Goal: Task Accomplishment & Management: Use online tool/utility

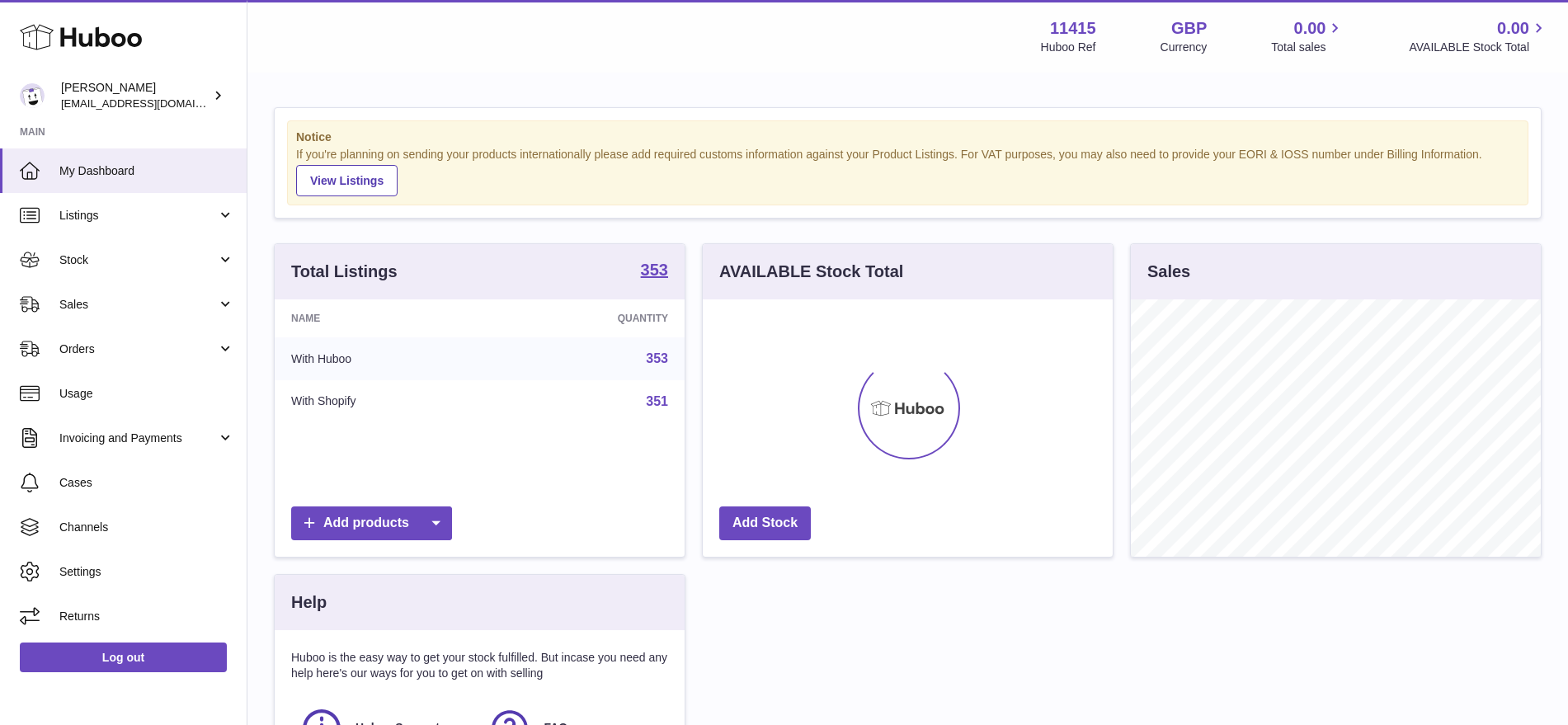
scroll to position [257, 410]
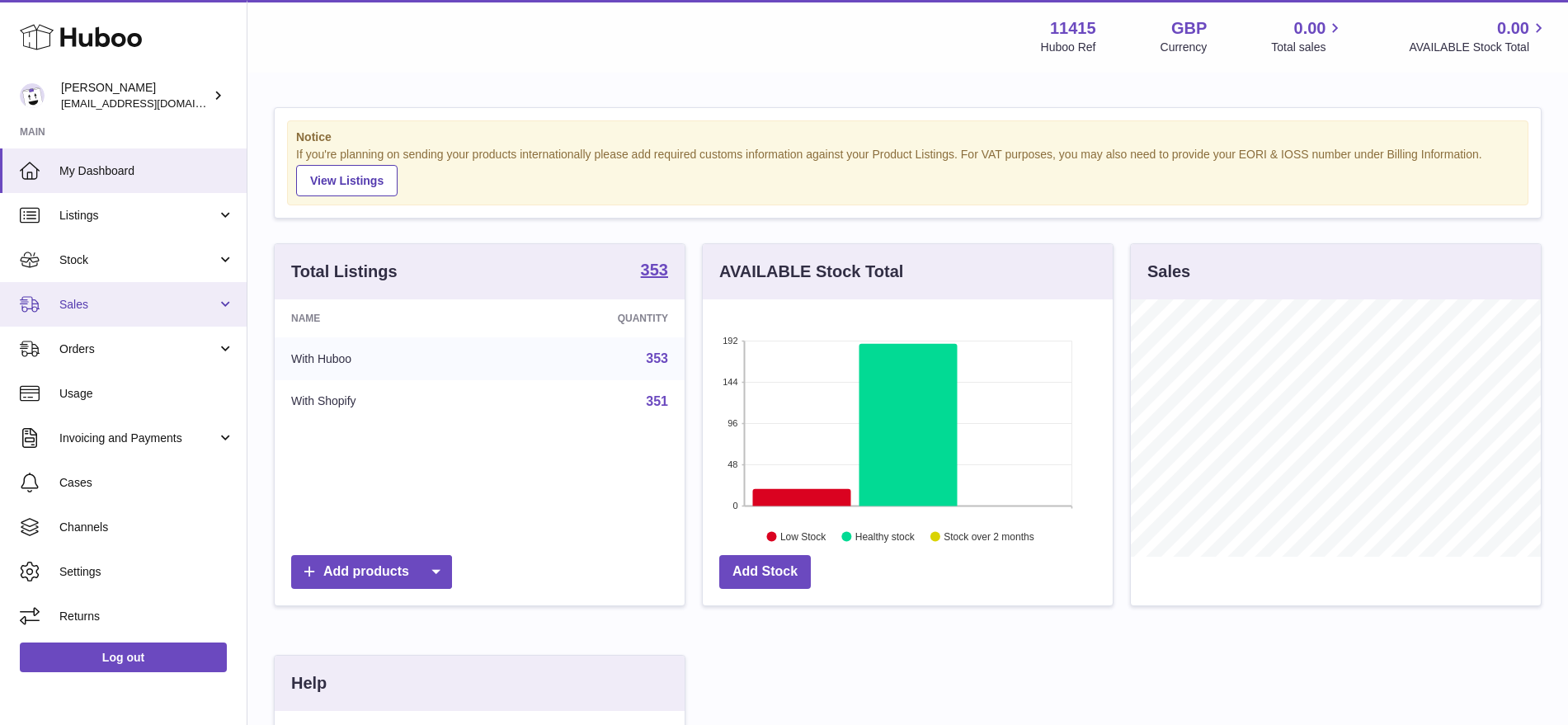
click at [114, 315] on link "Sales" at bounding box center [123, 304] width 246 height 45
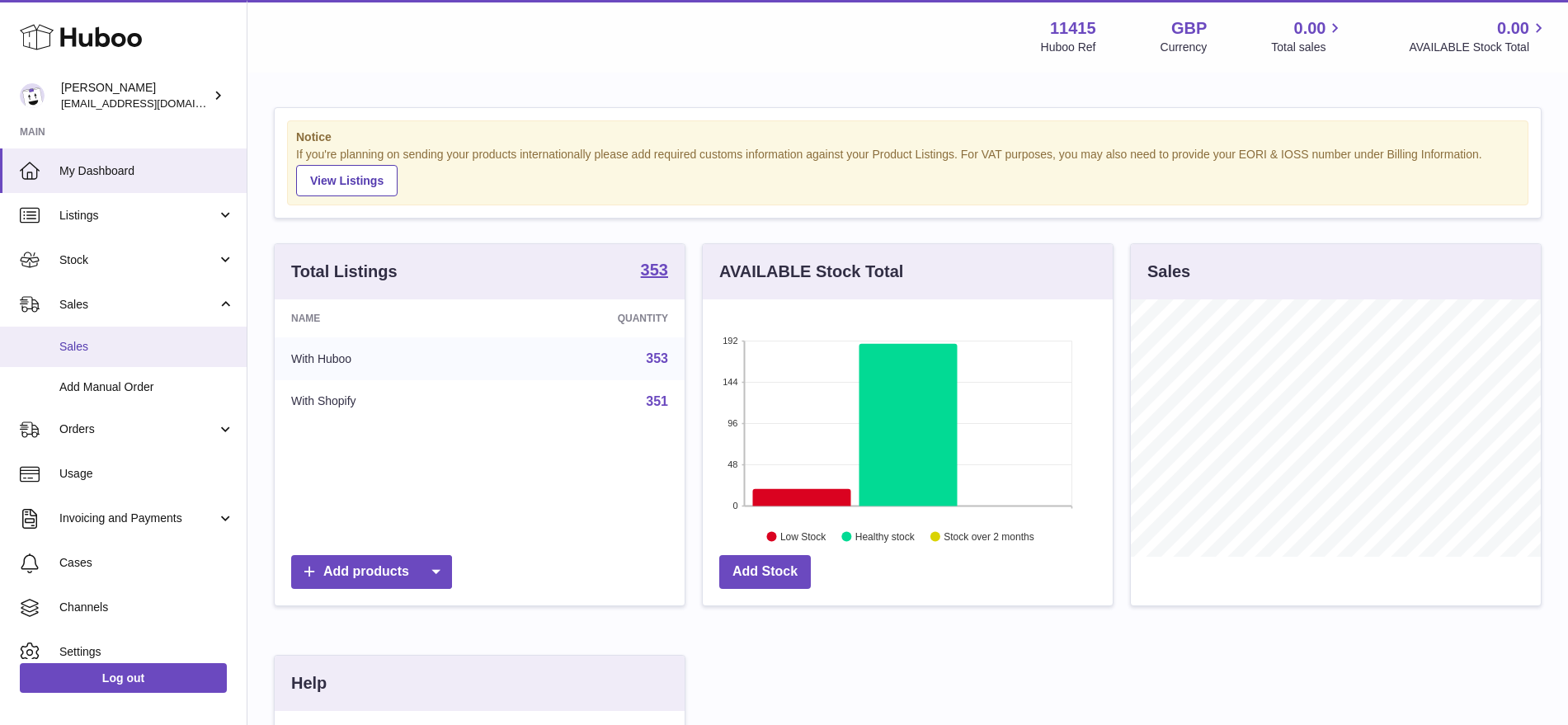
click at [124, 334] on link "Sales" at bounding box center [123, 347] width 246 height 40
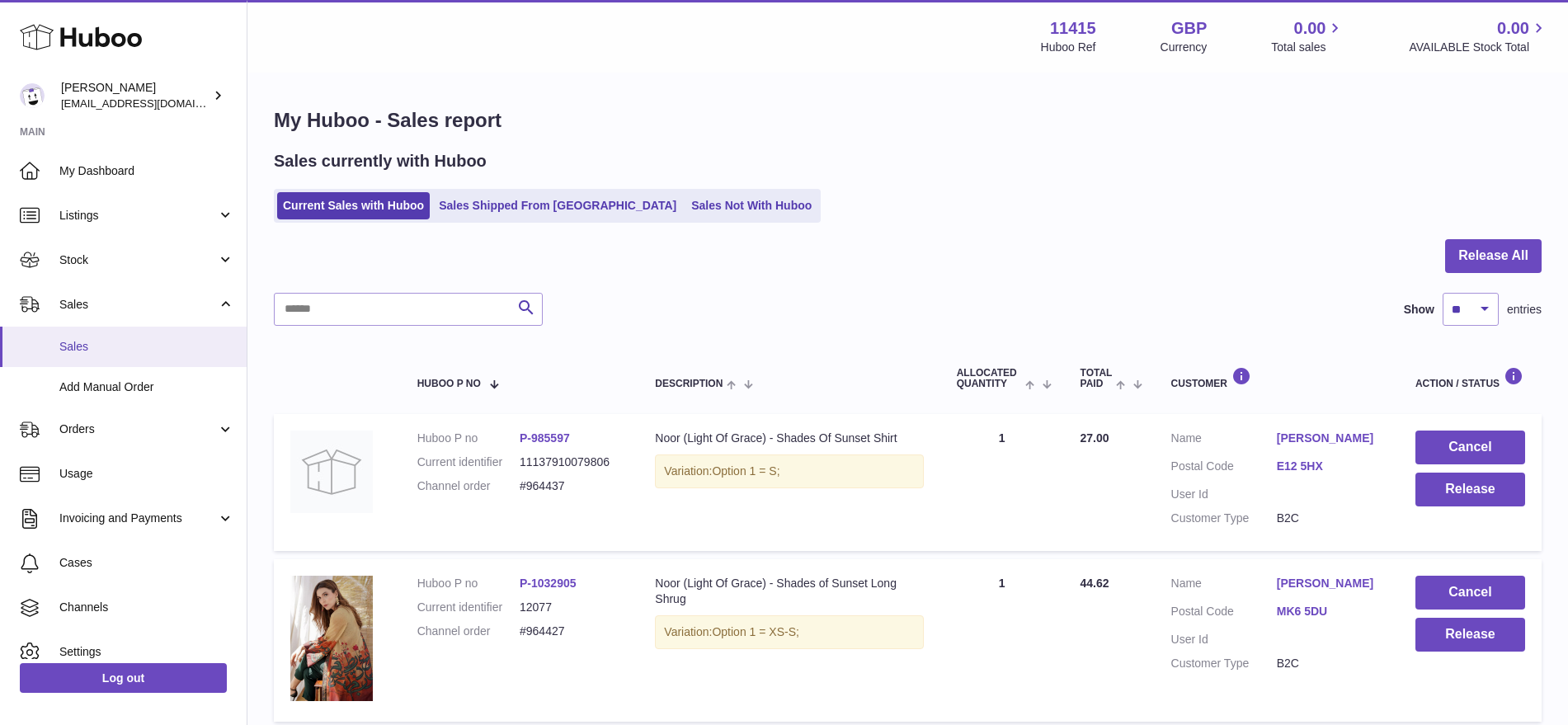
click at [123, 344] on span "Sales" at bounding box center [146, 346] width 175 height 16
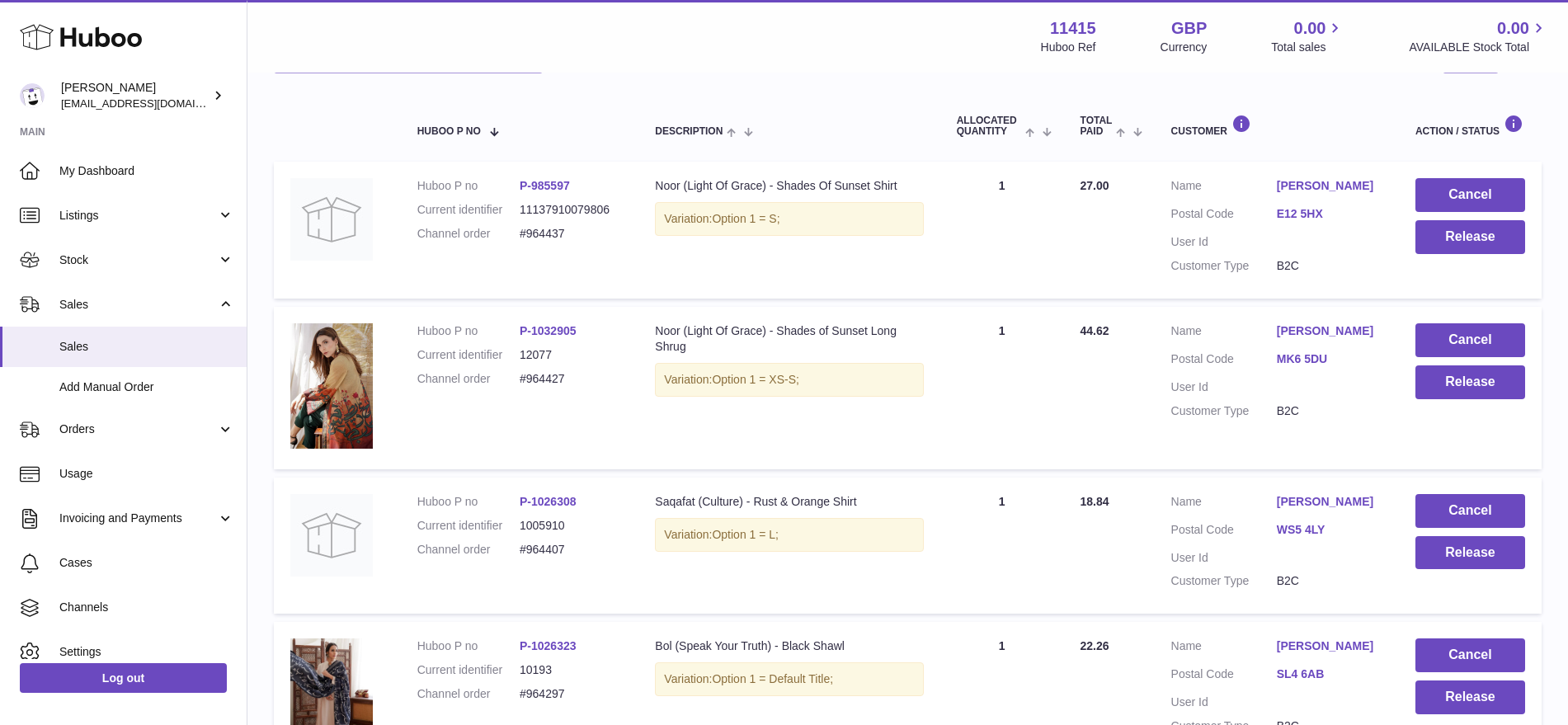
scroll to position [149, 0]
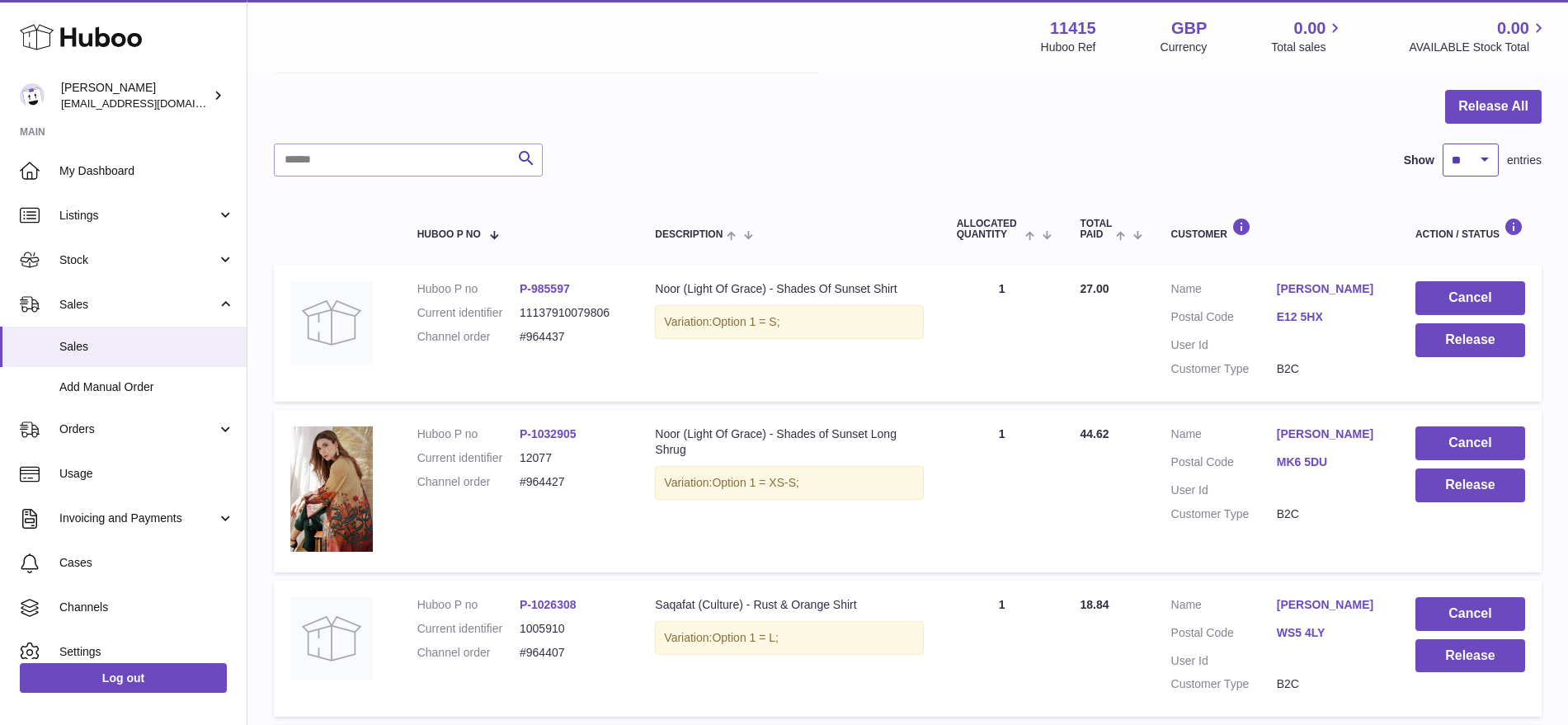
click at [1480, 166] on select "** ** ** ***" at bounding box center [1470, 160] width 56 height 33
select select "***"
click at [1443, 144] on select "** ** ** ***" at bounding box center [1470, 160] width 56 height 33
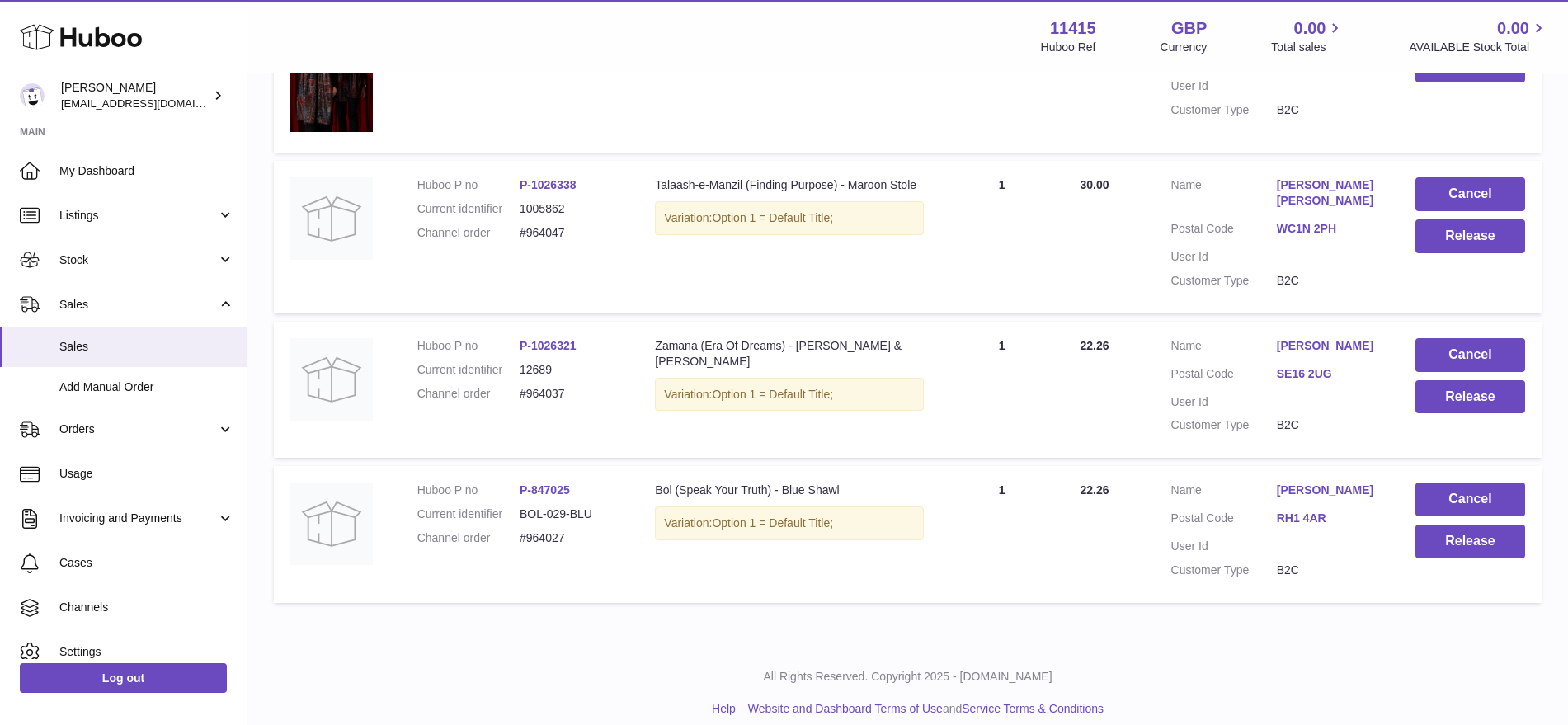
scroll to position [2886, 0]
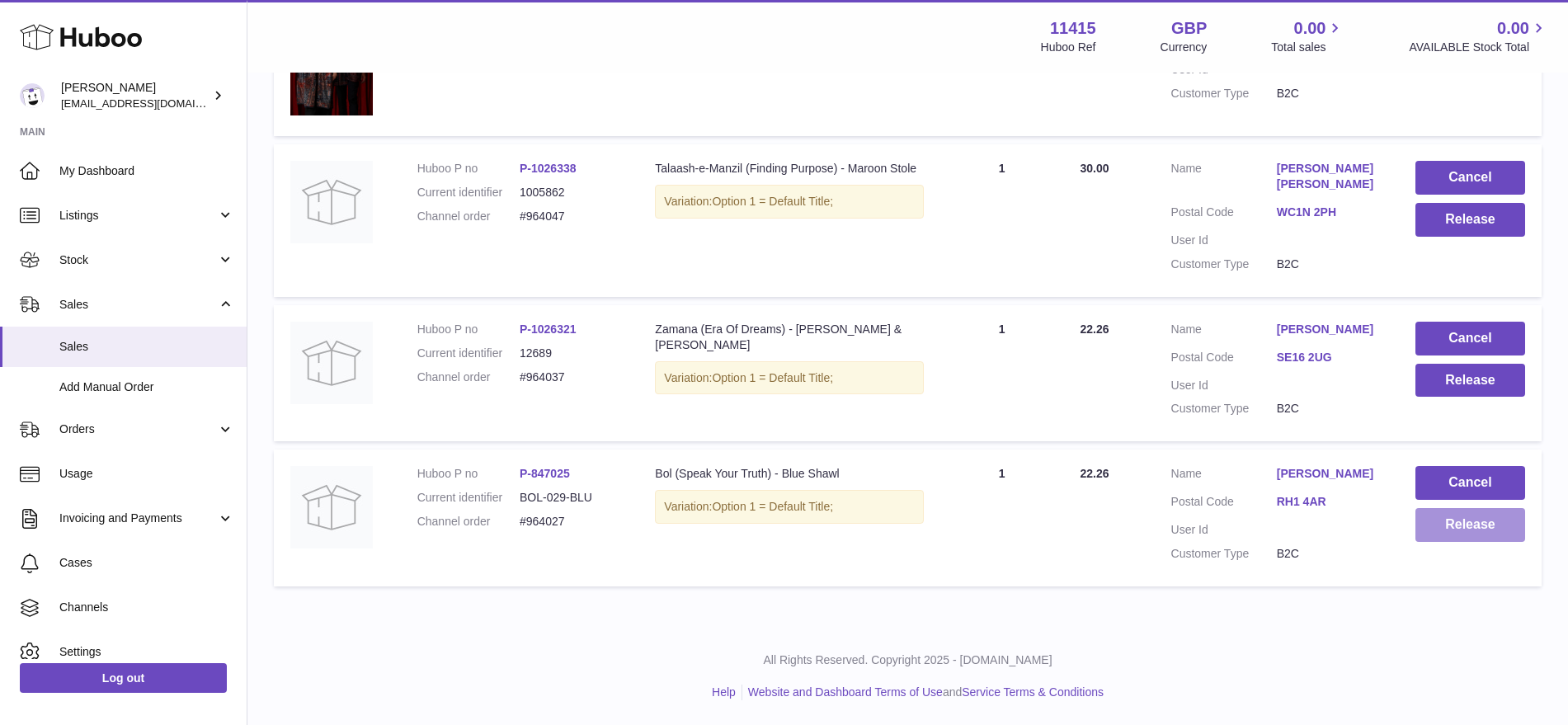
click at [1449, 518] on button "Release" at bounding box center [1471, 525] width 110 height 34
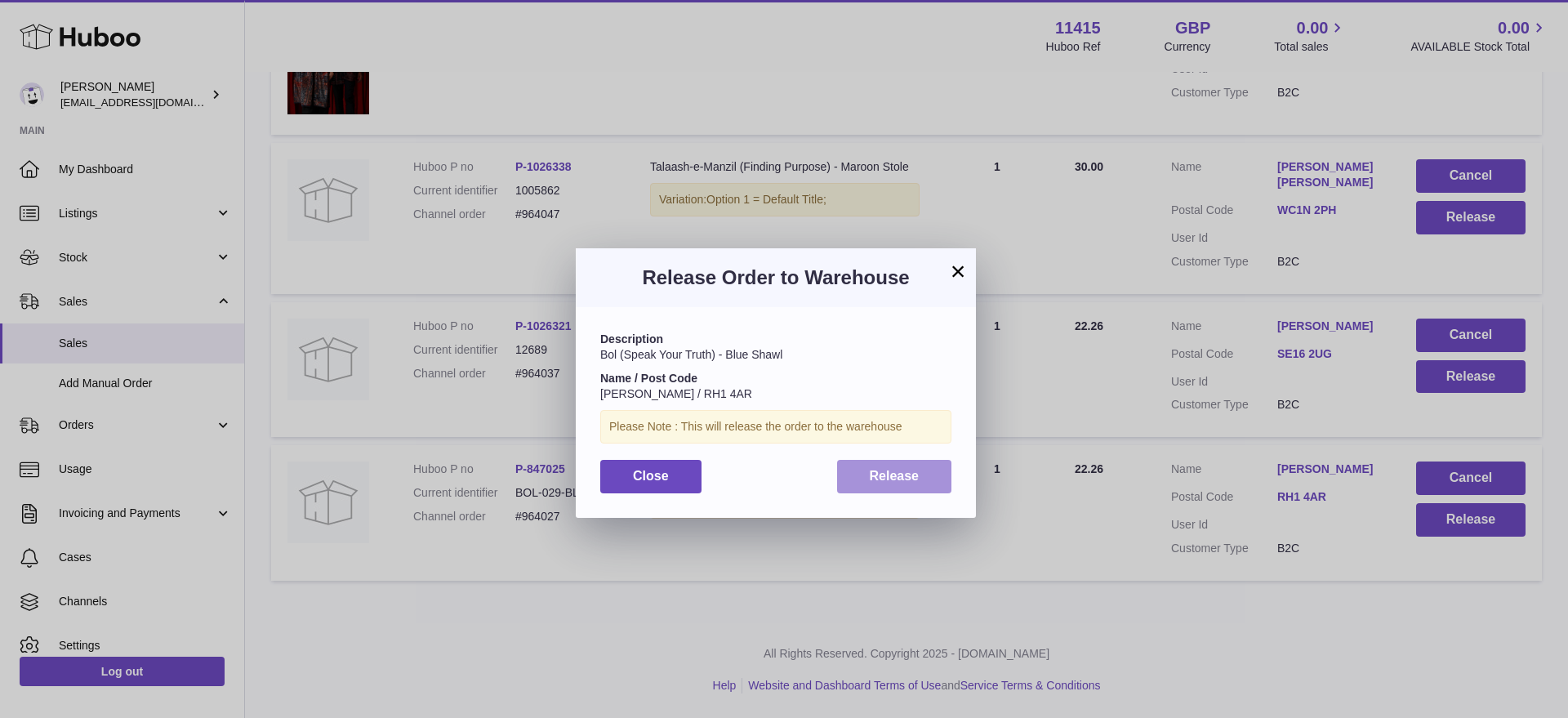
click at [905, 471] on span "Release" at bounding box center [895, 475] width 50 height 14
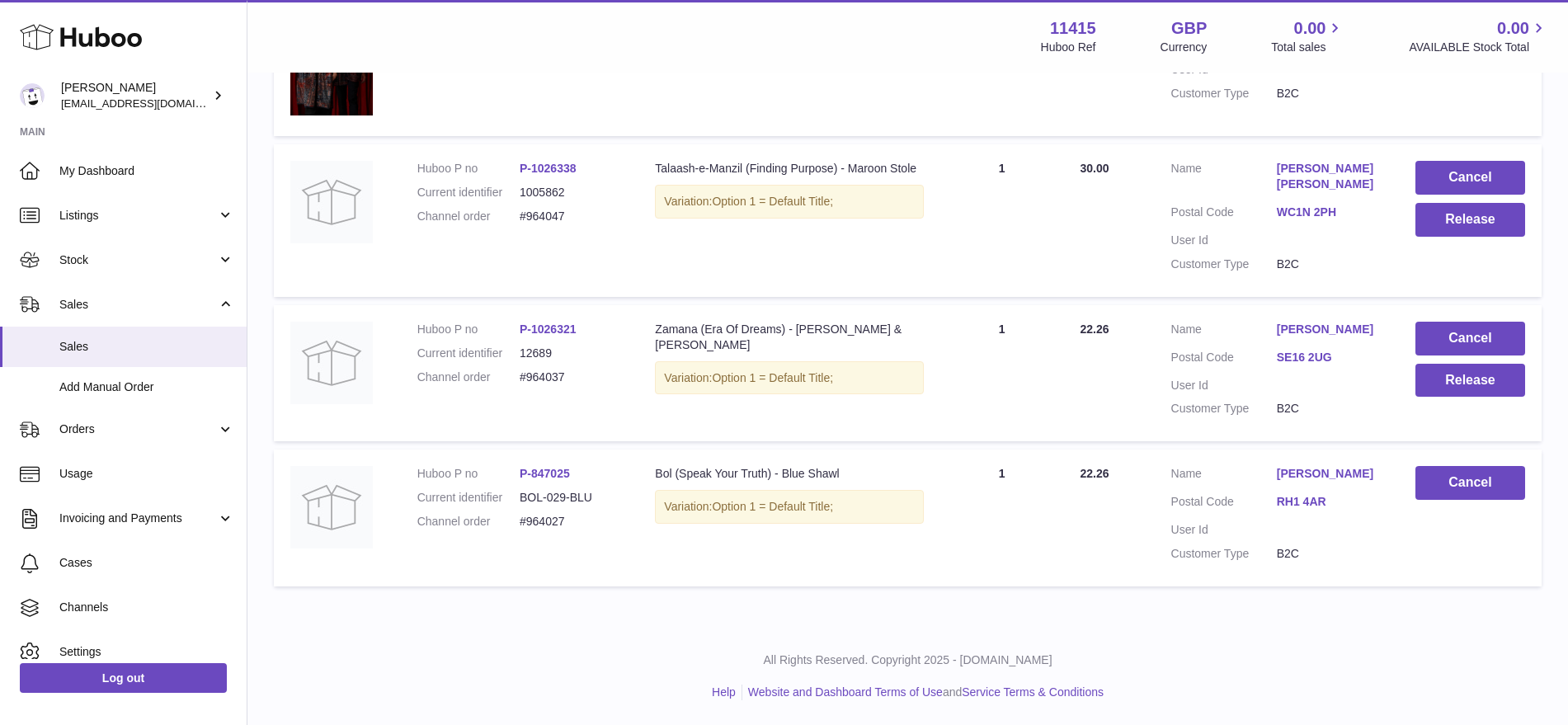
scroll to position [2784, 0]
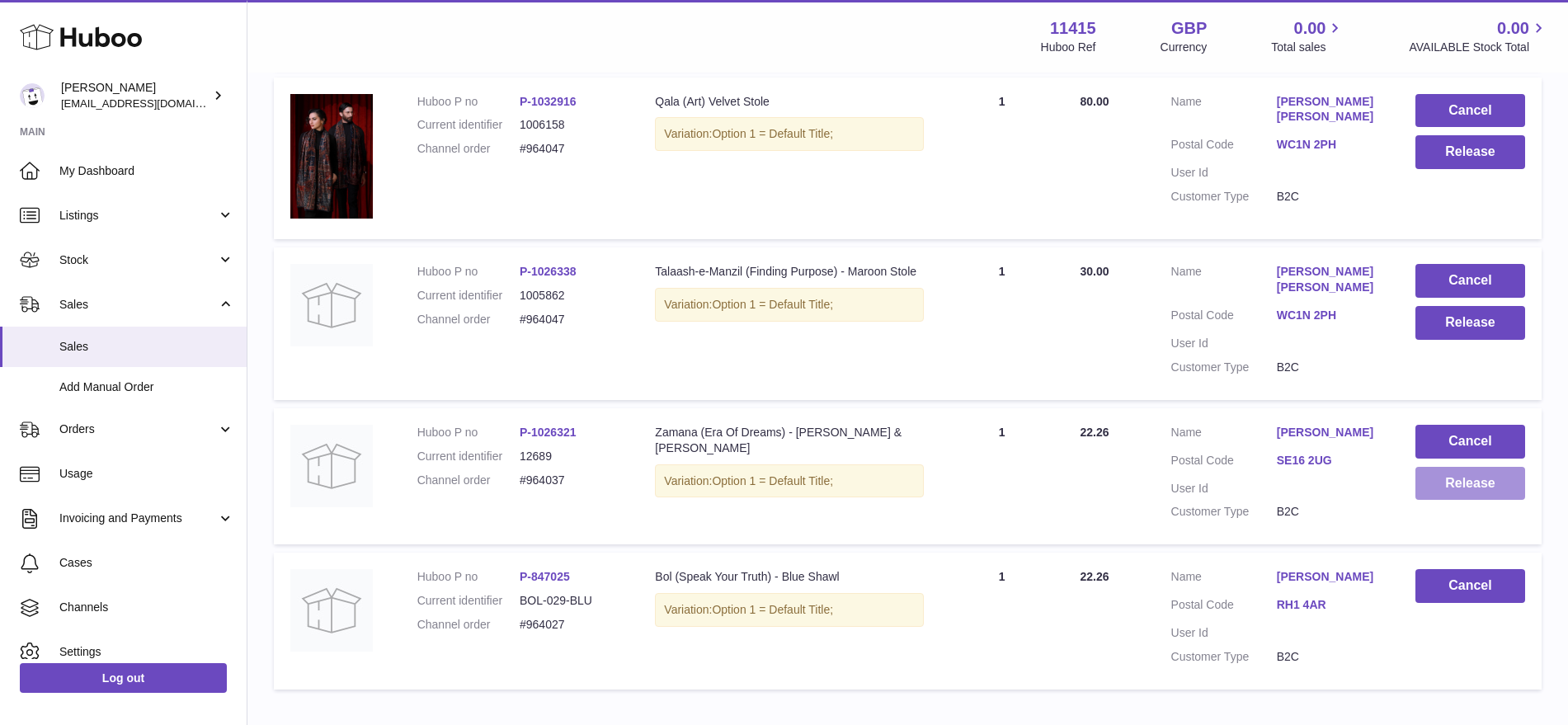
click at [1482, 488] on button "Release" at bounding box center [1471, 483] width 110 height 34
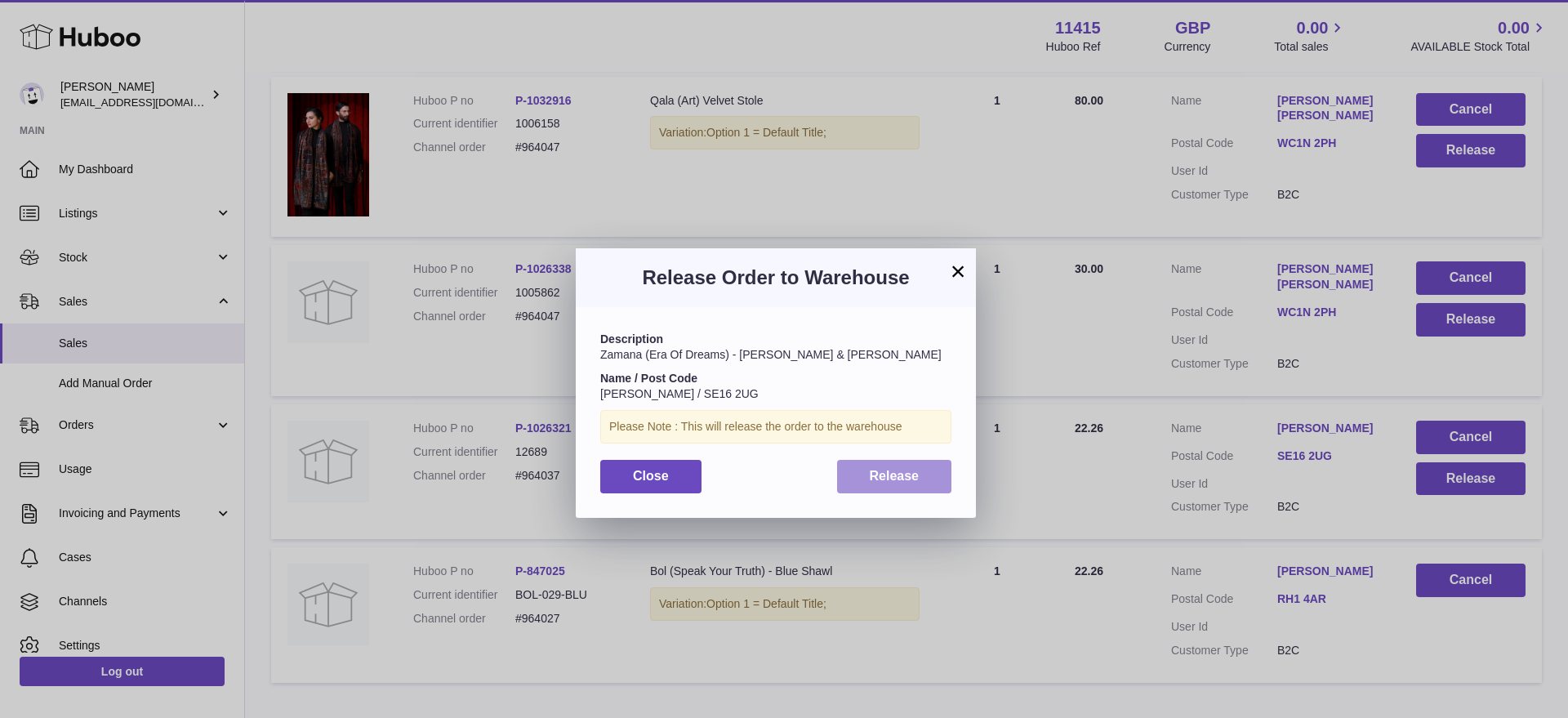
click at [864, 470] on button "Release" at bounding box center [895, 476] width 115 height 34
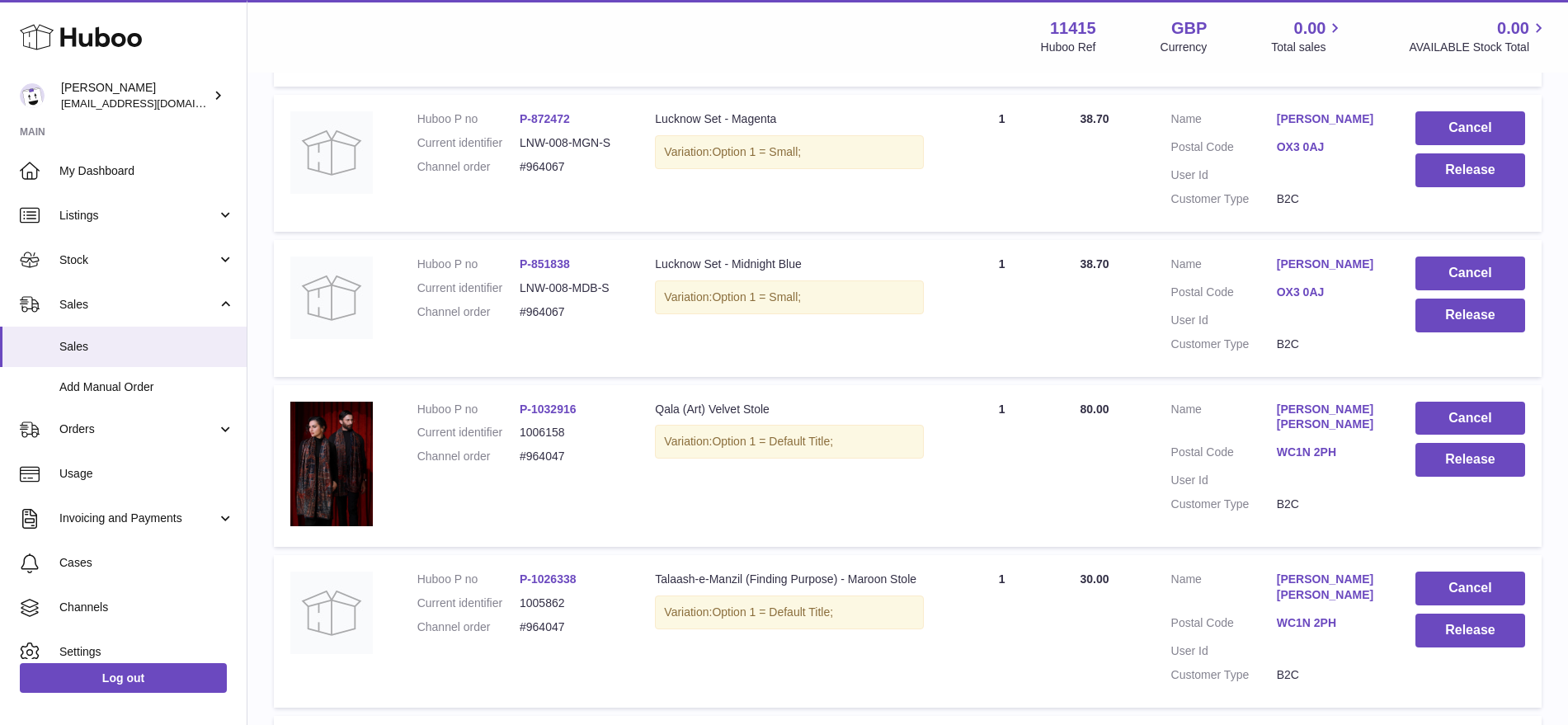
scroll to position [2474, 0]
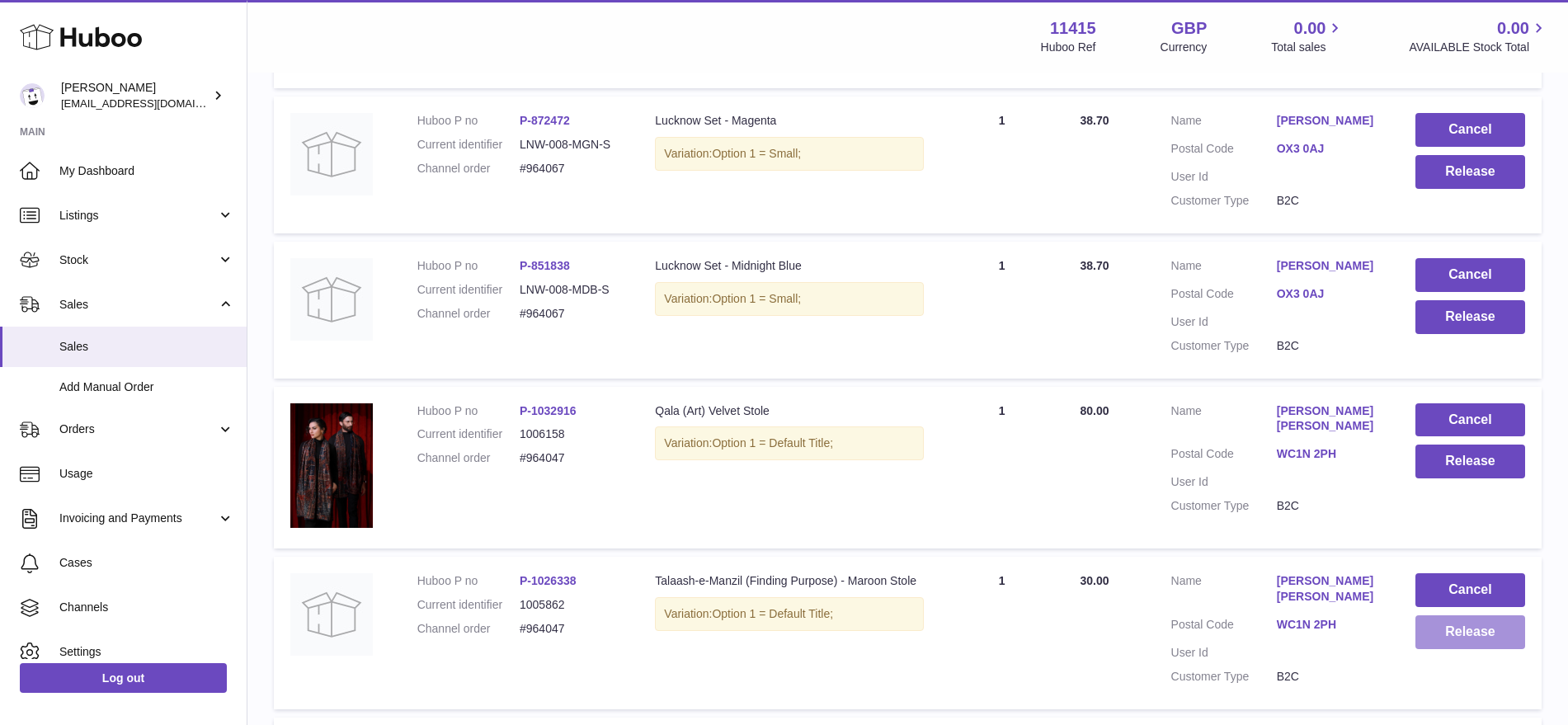
click at [1448, 635] on button "Release" at bounding box center [1471, 632] width 110 height 34
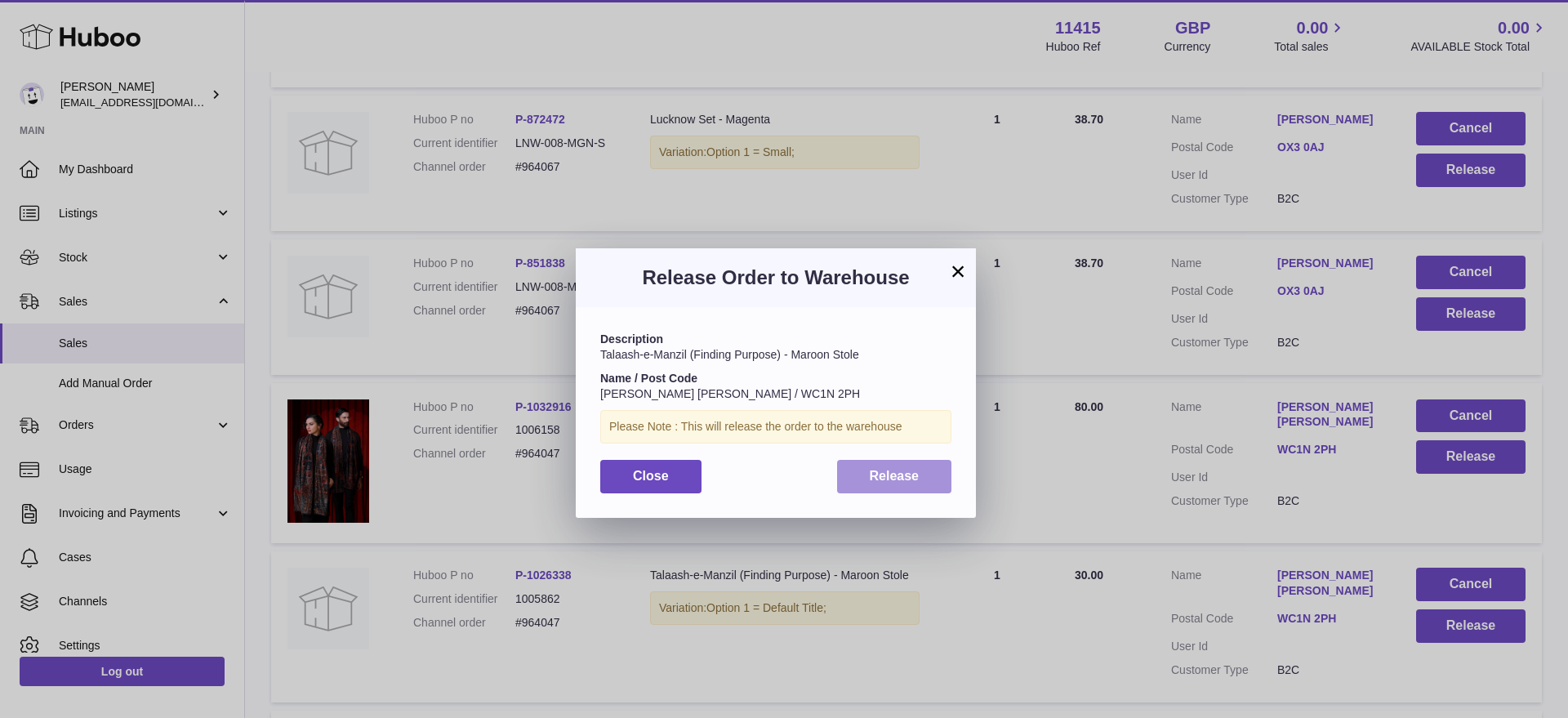
click at [914, 475] on span "Release" at bounding box center [895, 475] width 50 height 14
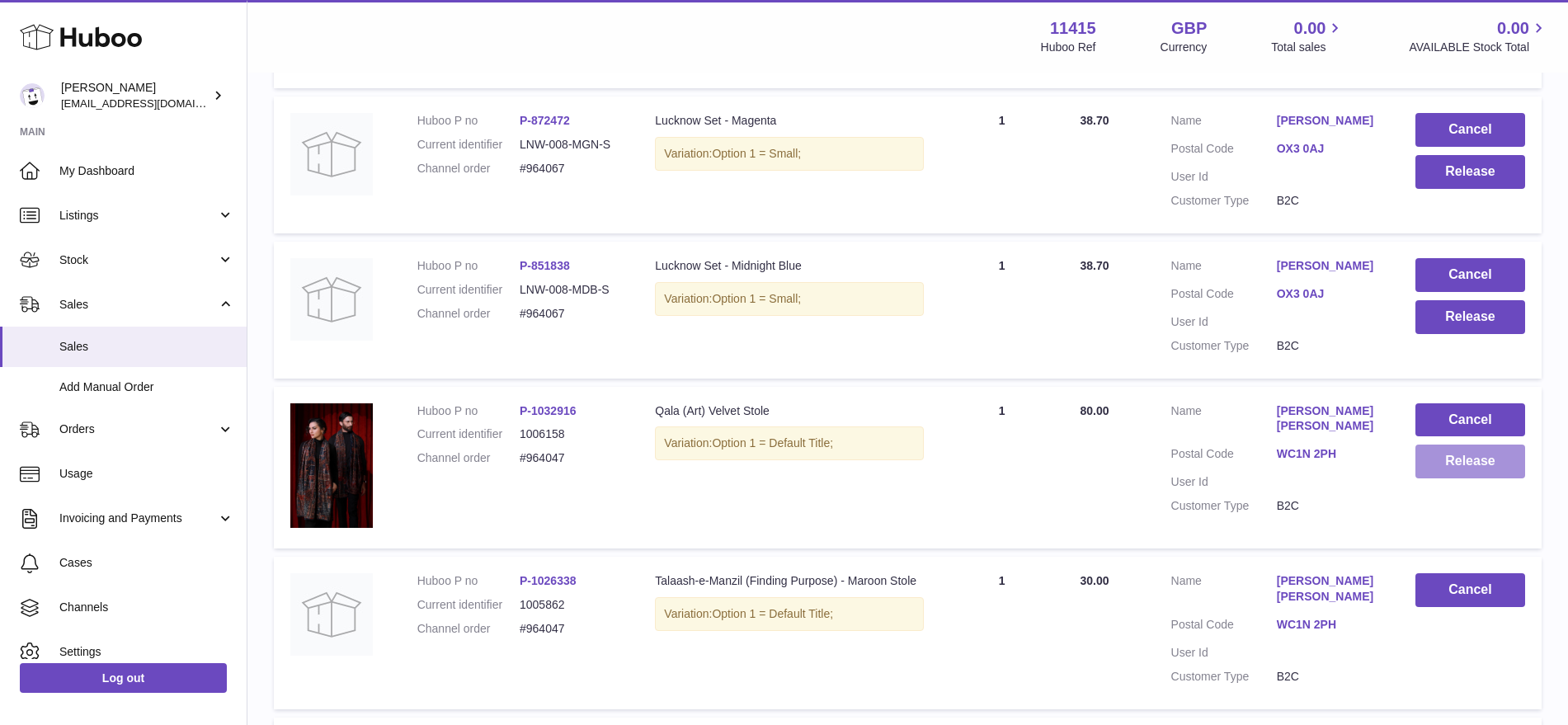
click at [1472, 464] on button "Release" at bounding box center [1471, 461] width 110 height 34
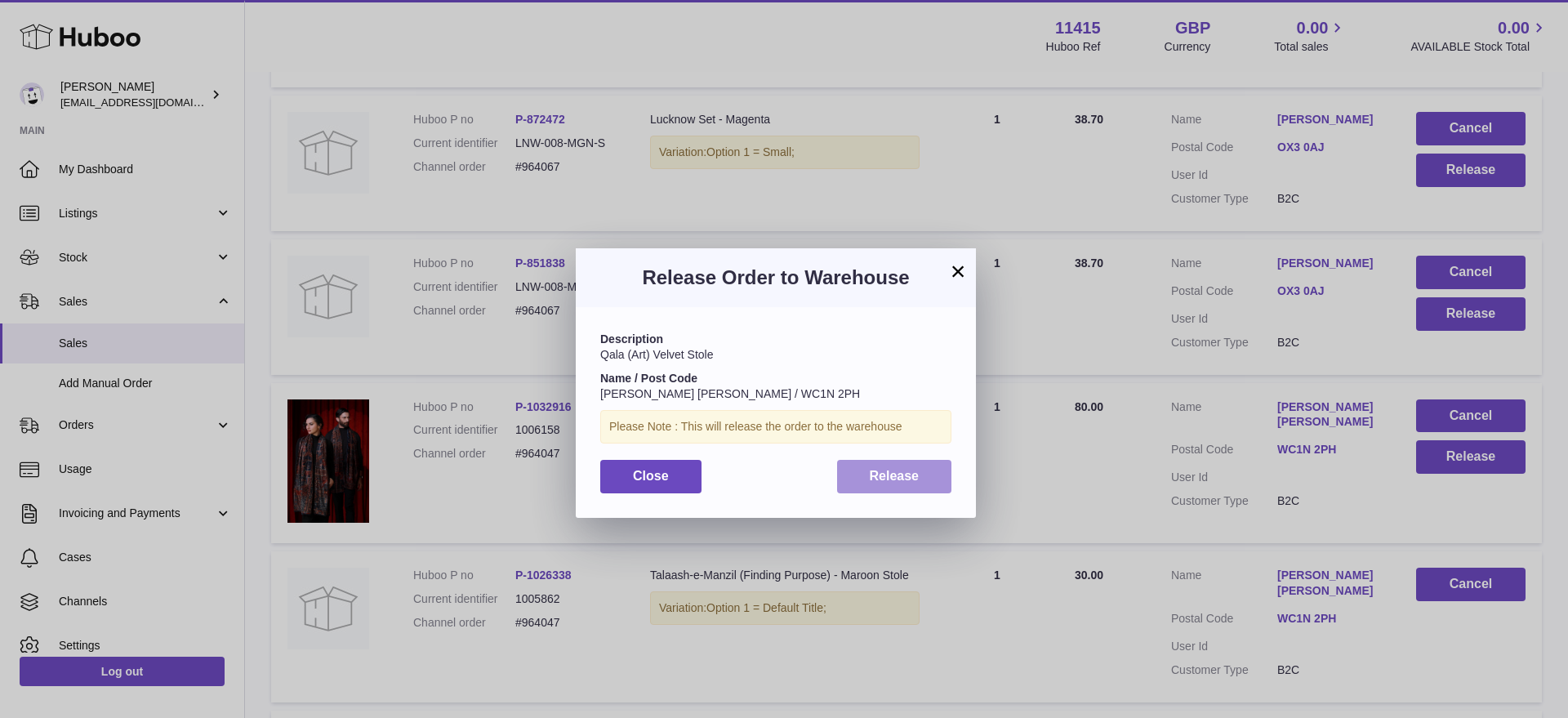
click at [901, 473] on span "Release" at bounding box center [895, 475] width 50 height 14
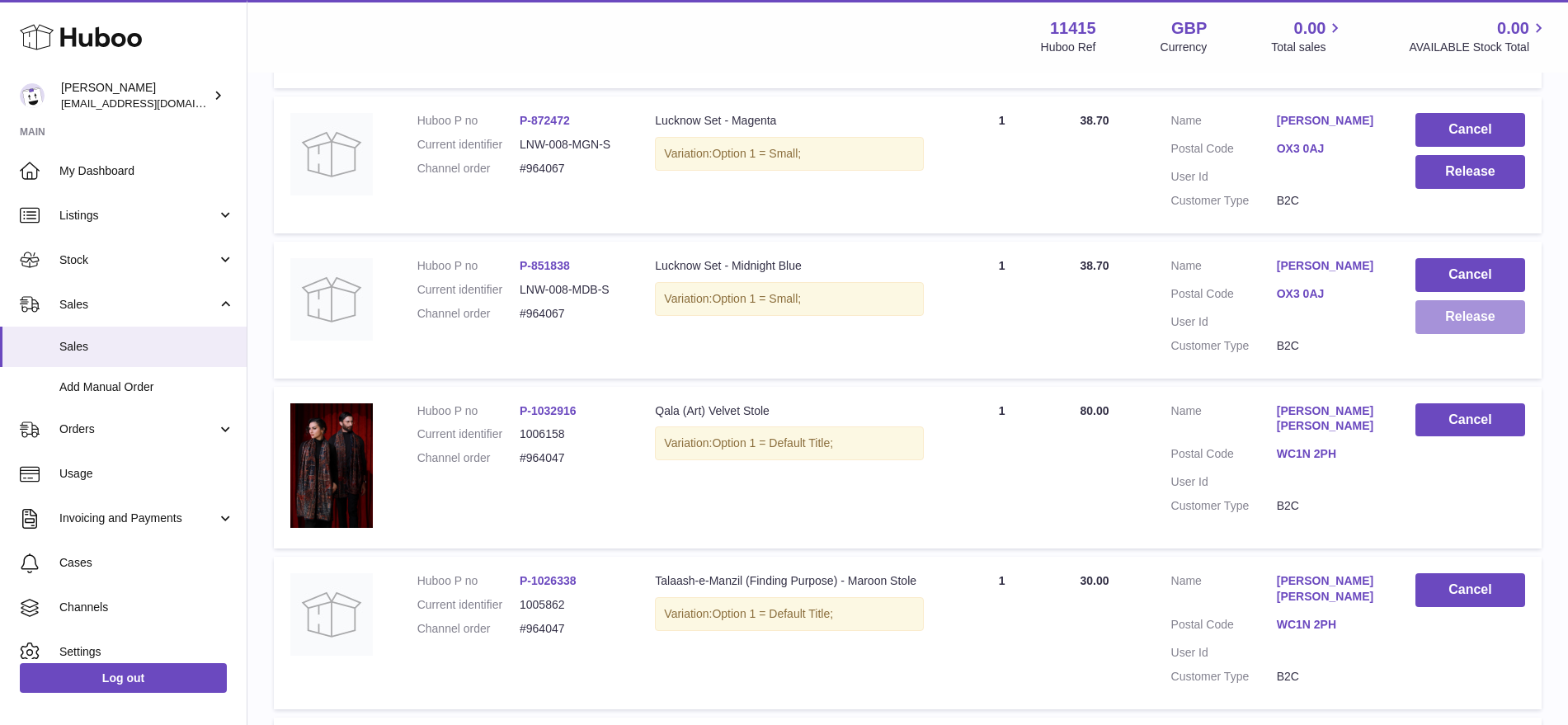
click at [1447, 314] on button "Release" at bounding box center [1471, 317] width 110 height 34
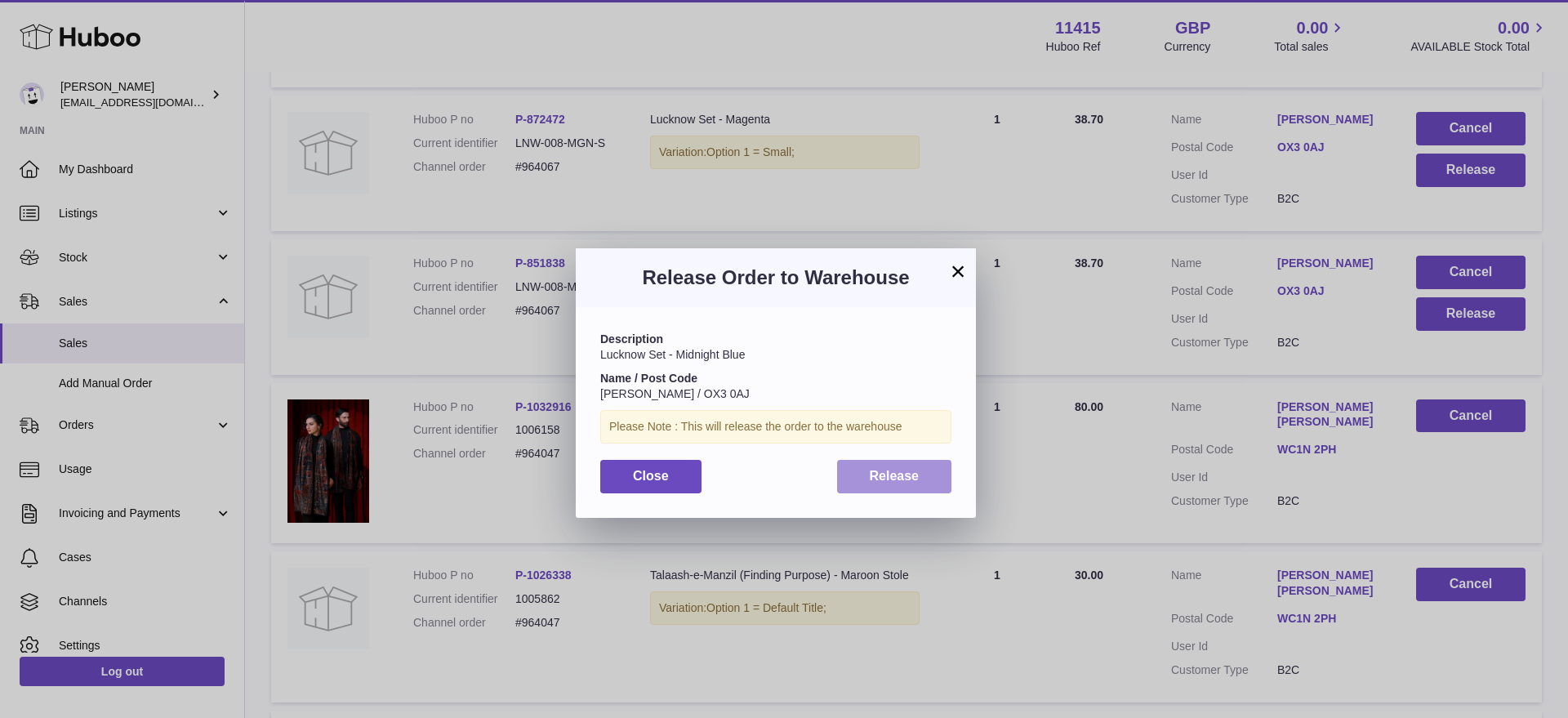
click at [923, 472] on button "Release" at bounding box center [895, 476] width 115 height 34
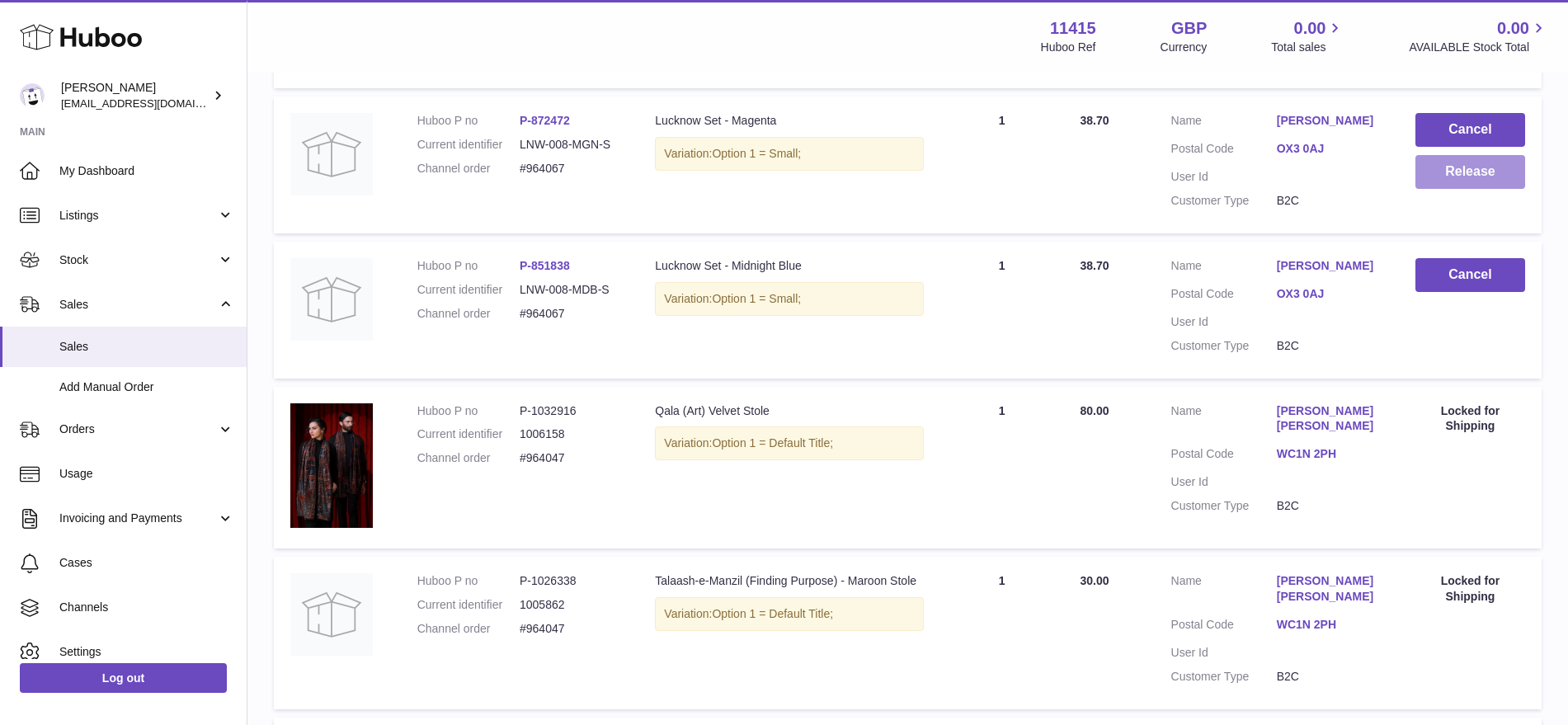
click at [1434, 178] on button "Release" at bounding box center [1471, 171] width 110 height 34
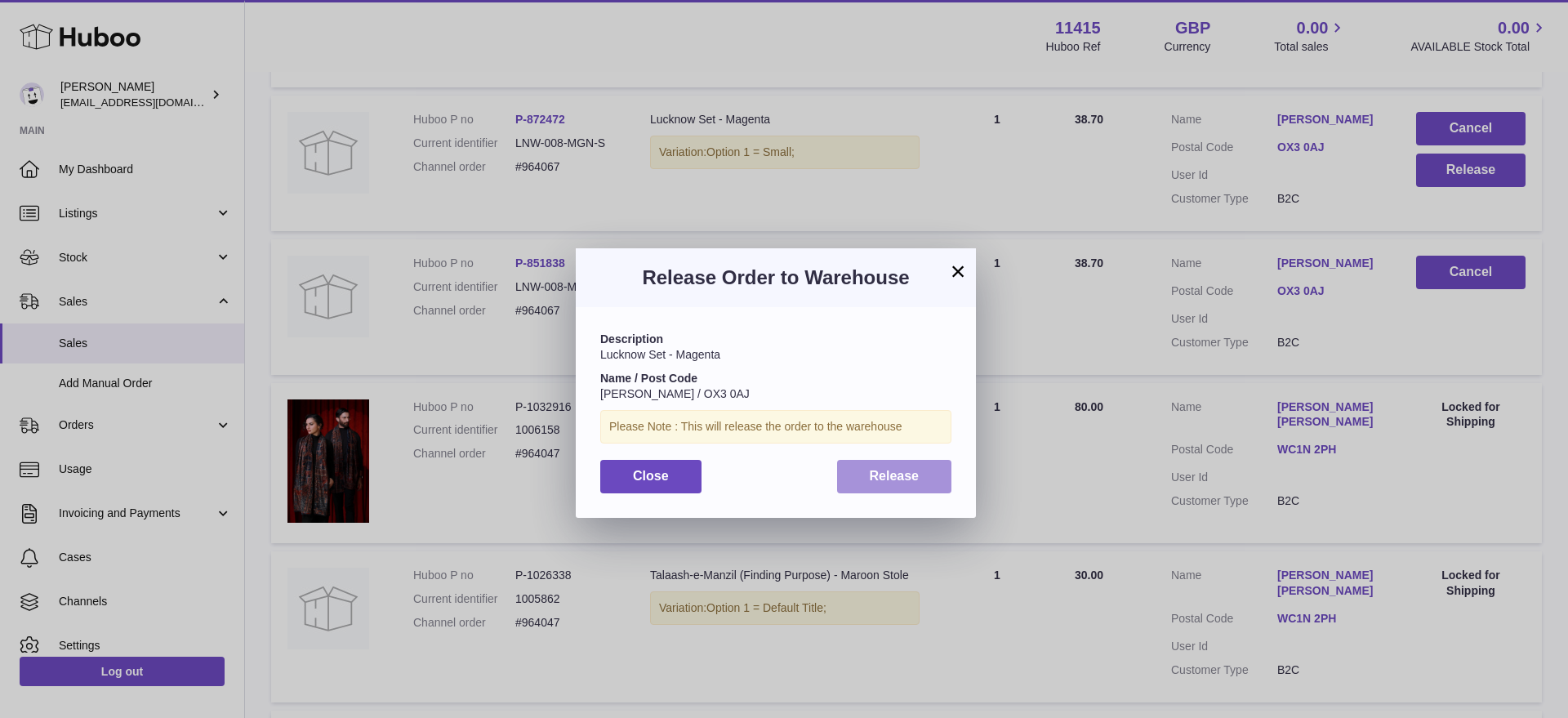
click at [897, 466] on button "Release" at bounding box center [895, 476] width 115 height 34
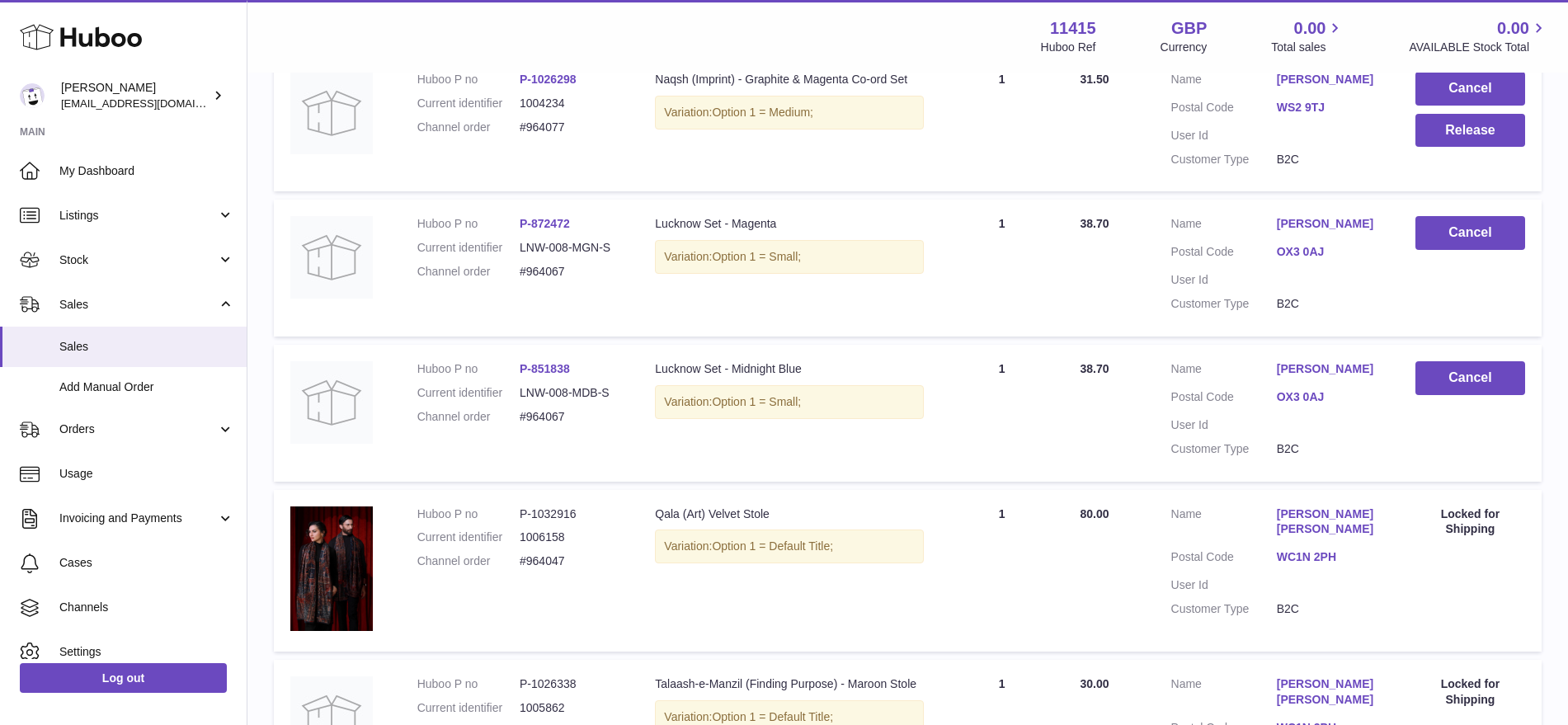
scroll to position [2268, 0]
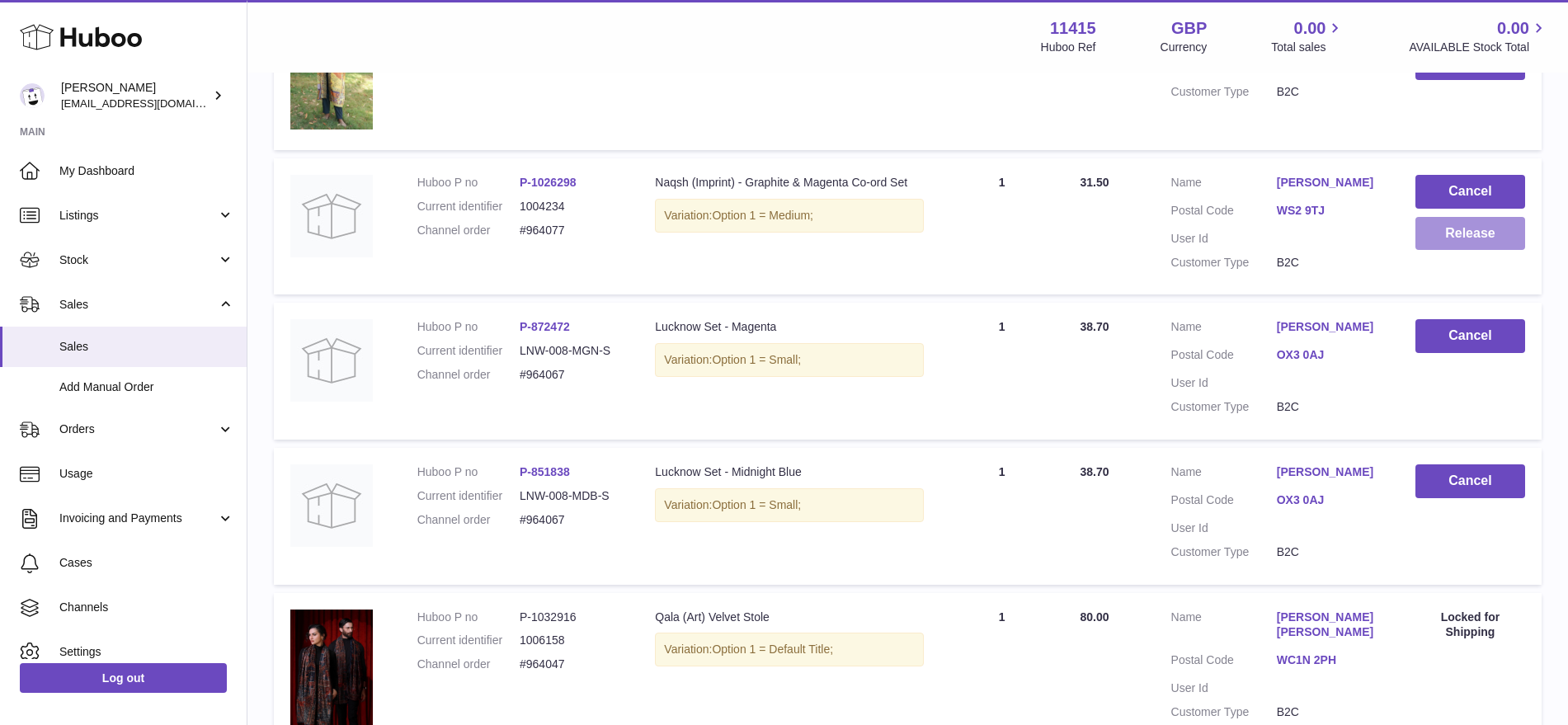
click at [1457, 235] on button "Release" at bounding box center [1471, 233] width 110 height 34
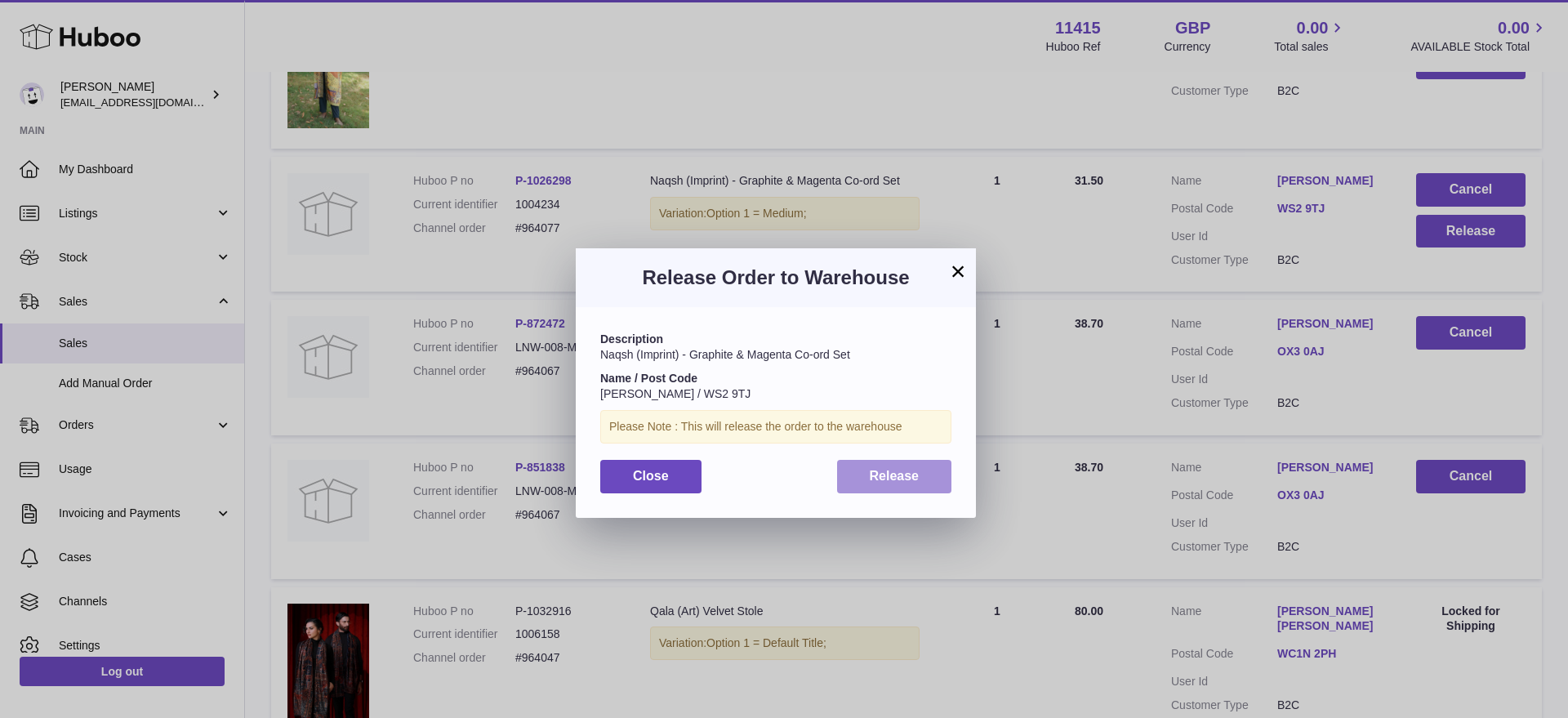
click at [887, 474] on span "Release" at bounding box center [895, 475] width 50 height 14
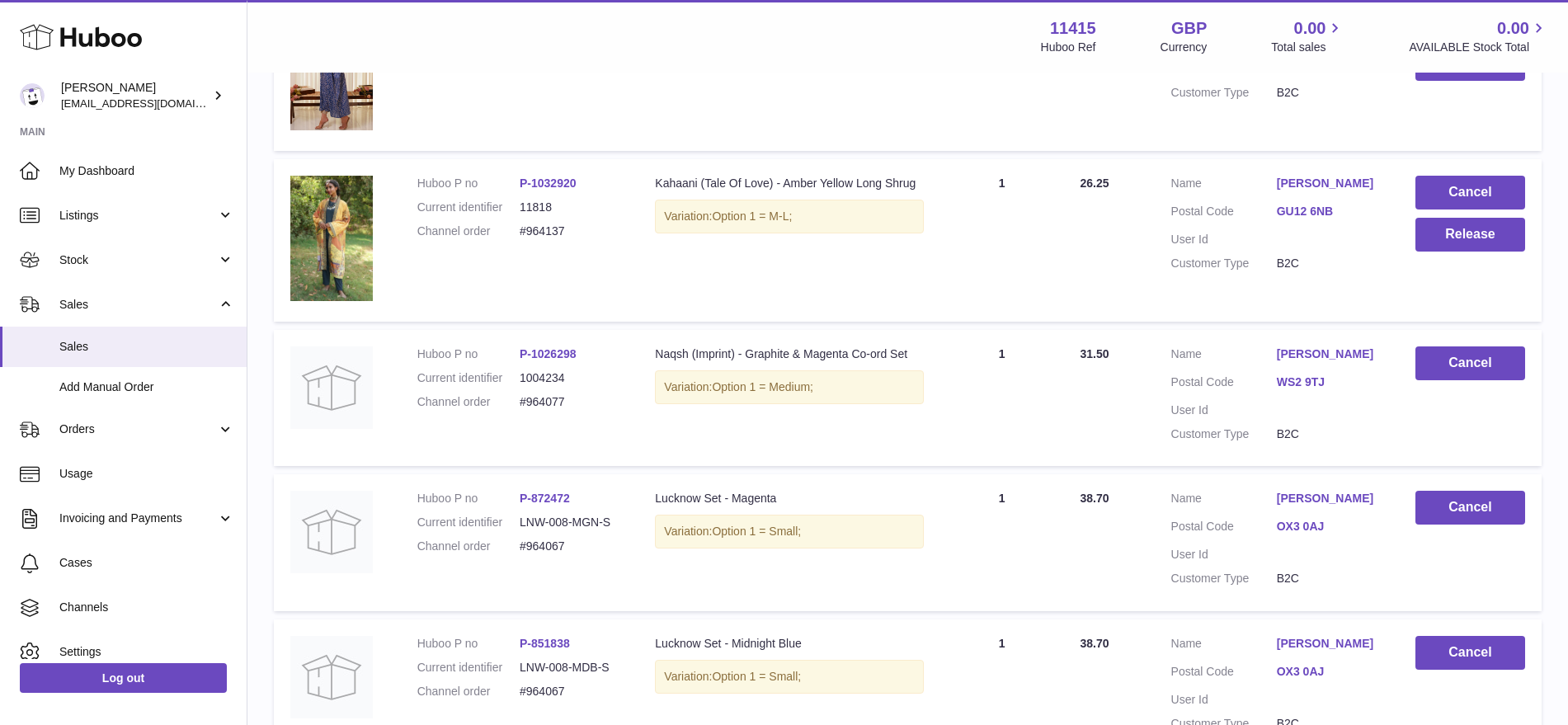
scroll to position [2061, 0]
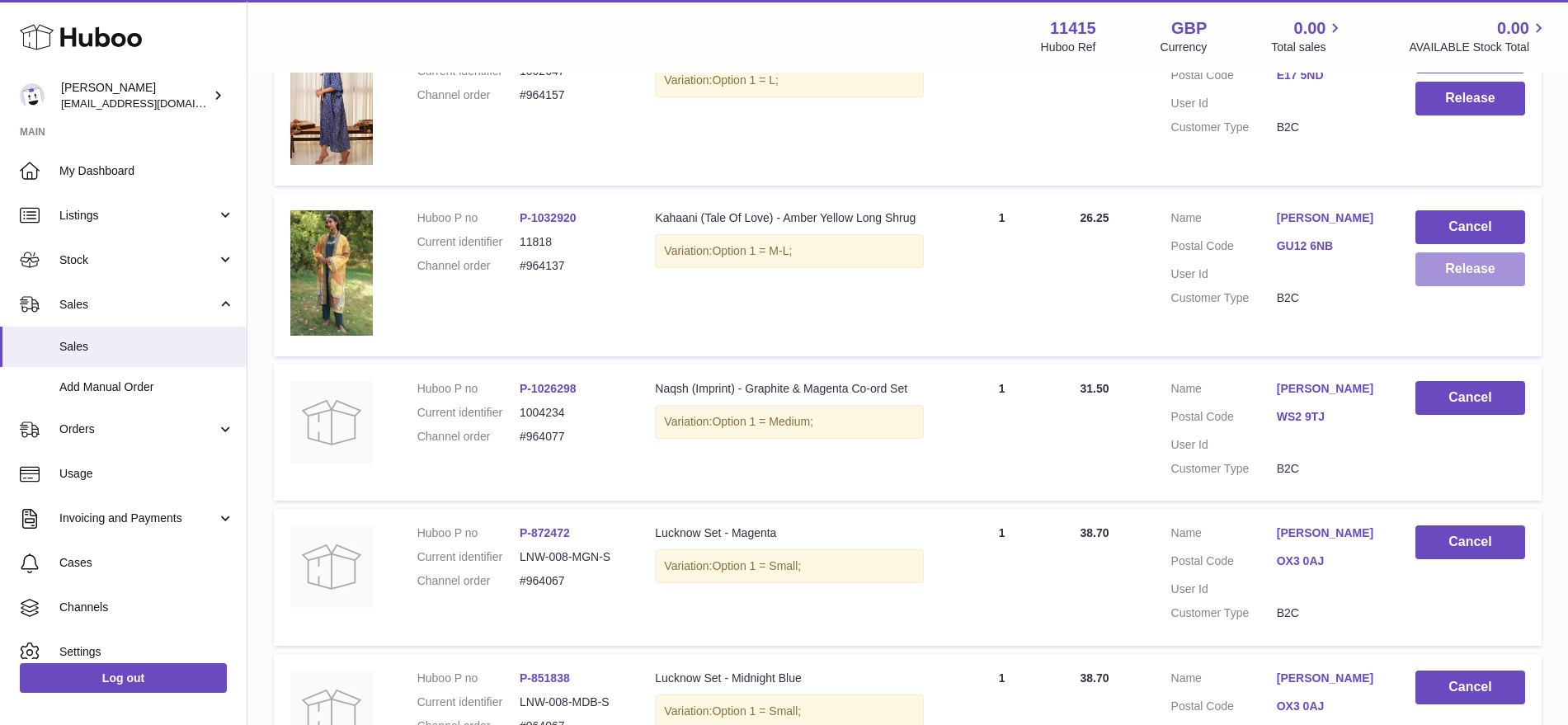
click at [1466, 267] on button "Release" at bounding box center [1471, 269] width 110 height 34
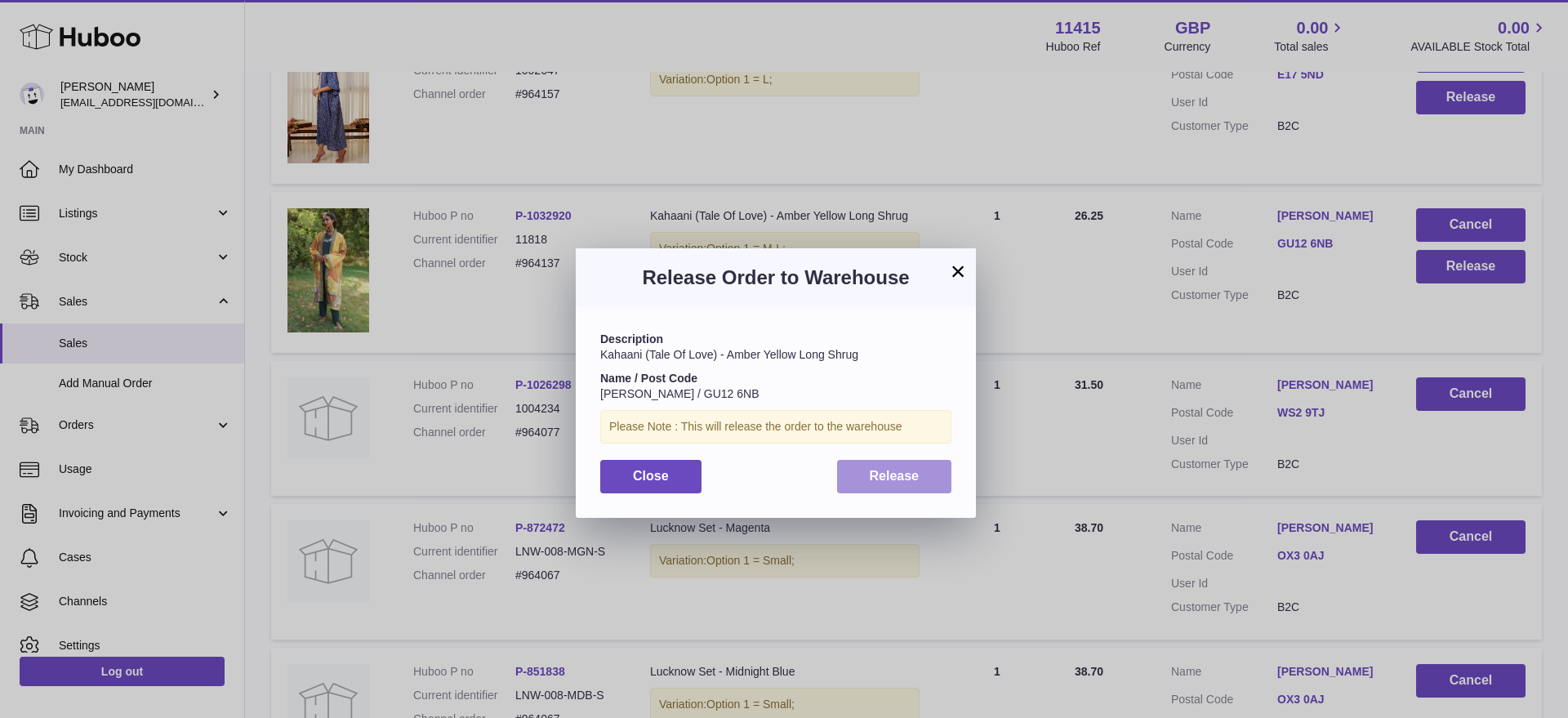
click at [928, 479] on button "Release" at bounding box center [895, 476] width 115 height 34
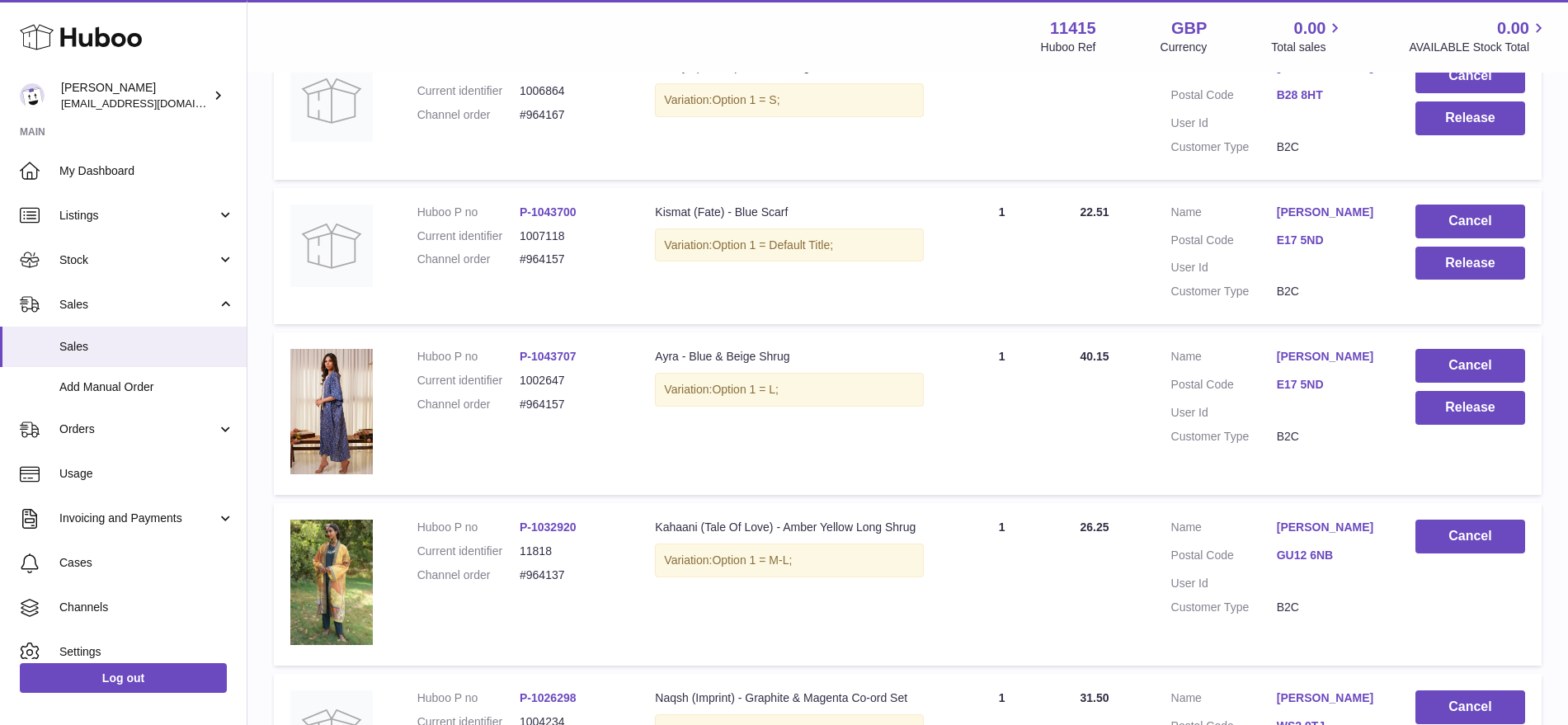
scroll to position [1650, 0]
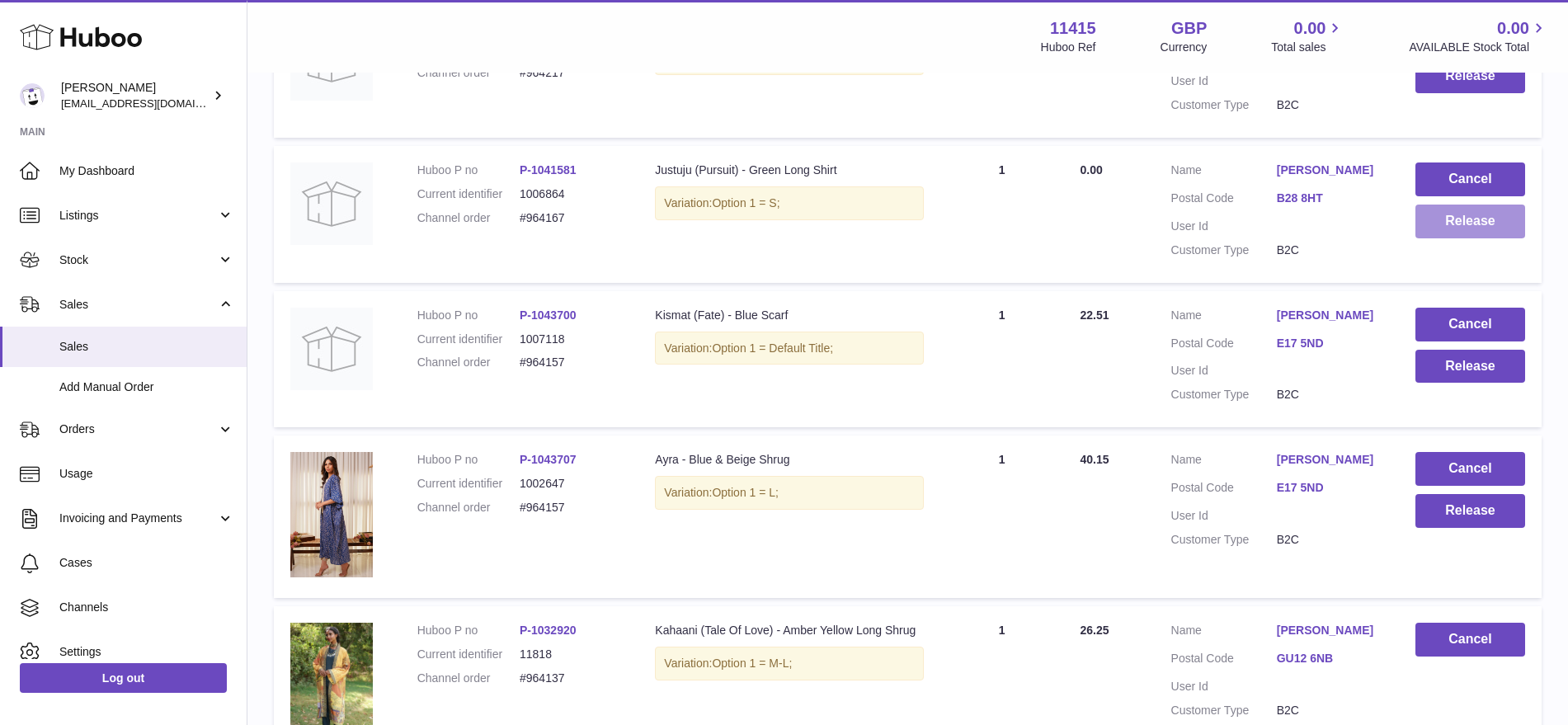
click at [1436, 222] on button "Release" at bounding box center [1471, 222] width 110 height 34
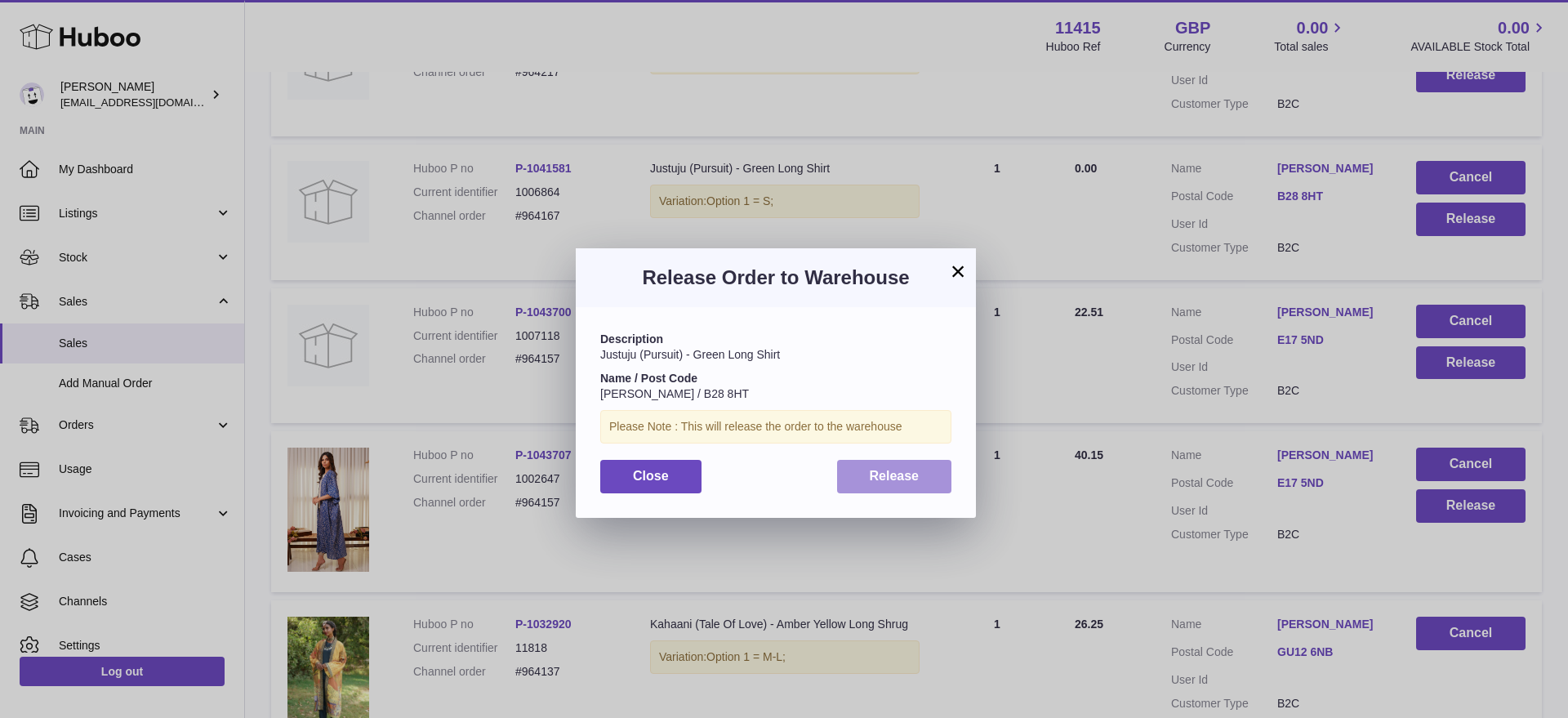
click at [911, 471] on span "Release" at bounding box center [895, 475] width 50 height 14
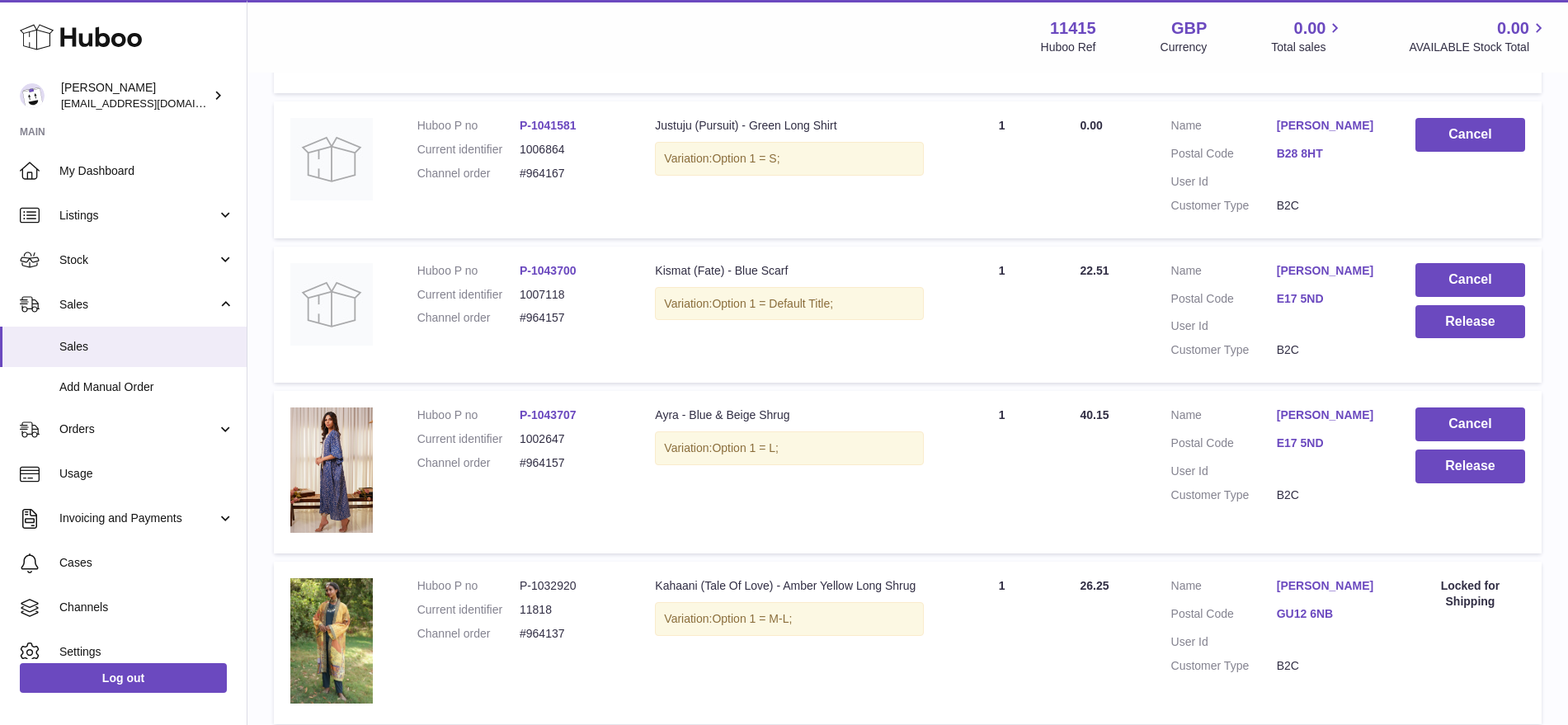
scroll to position [1752, 0]
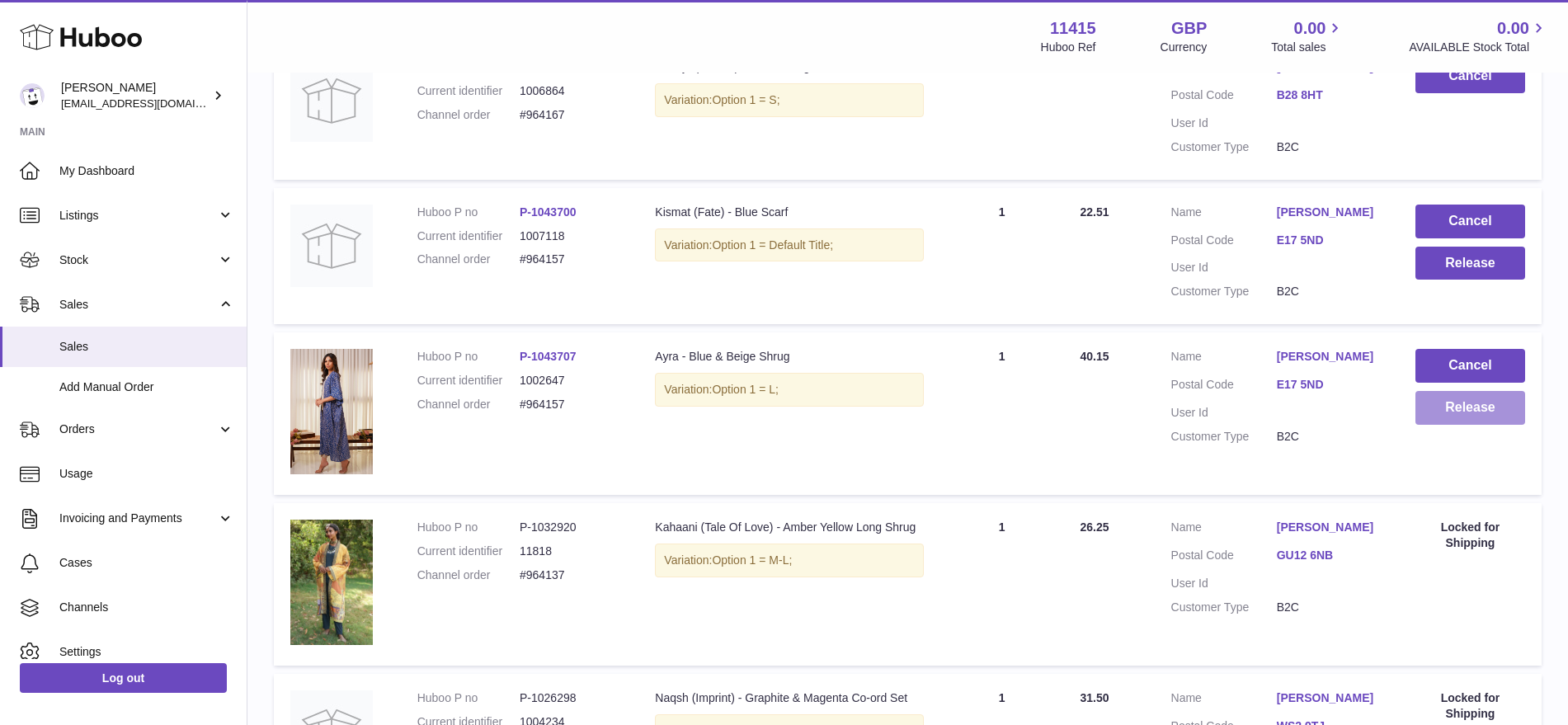
click at [1431, 418] on button "Release" at bounding box center [1471, 407] width 110 height 34
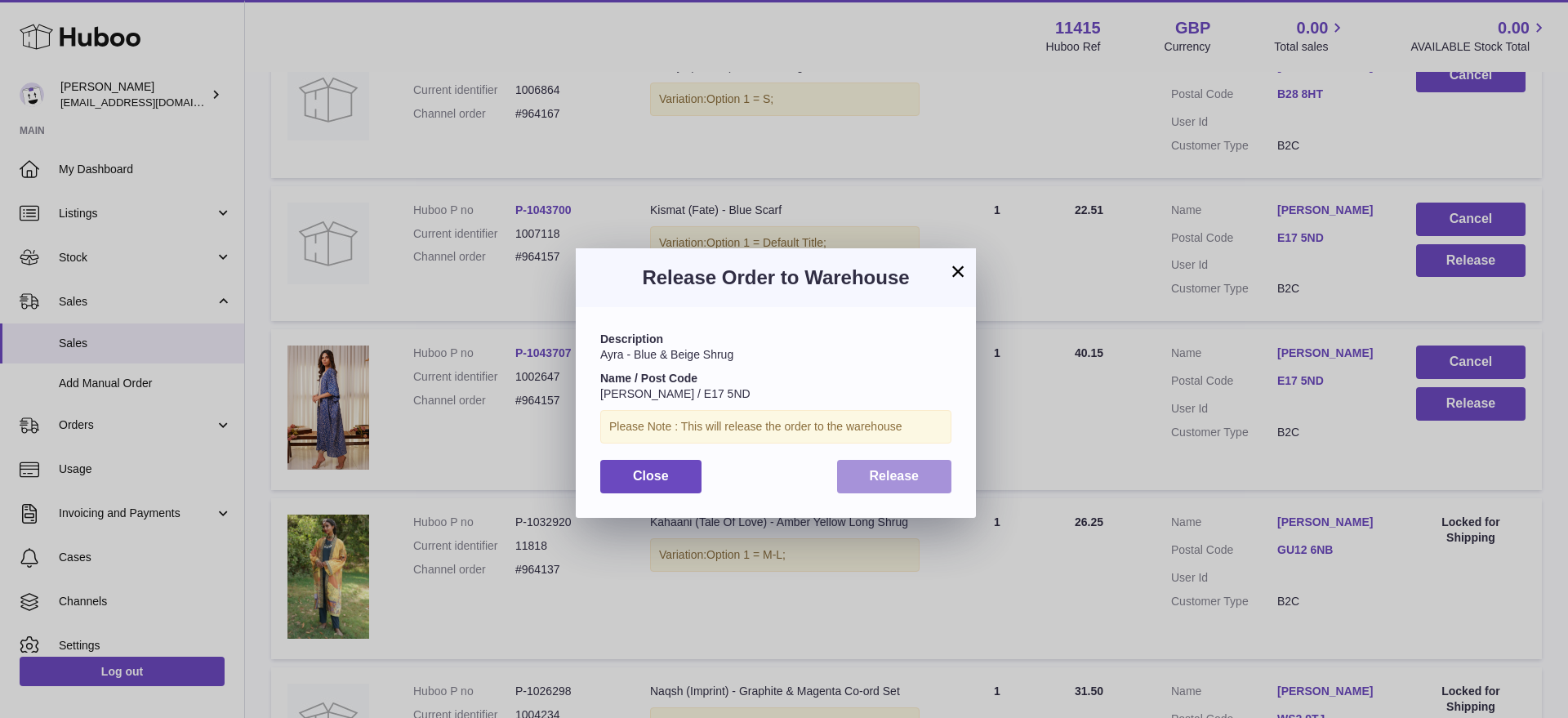
click at [900, 475] on span "Release" at bounding box center [895, 475] width 50 height 14
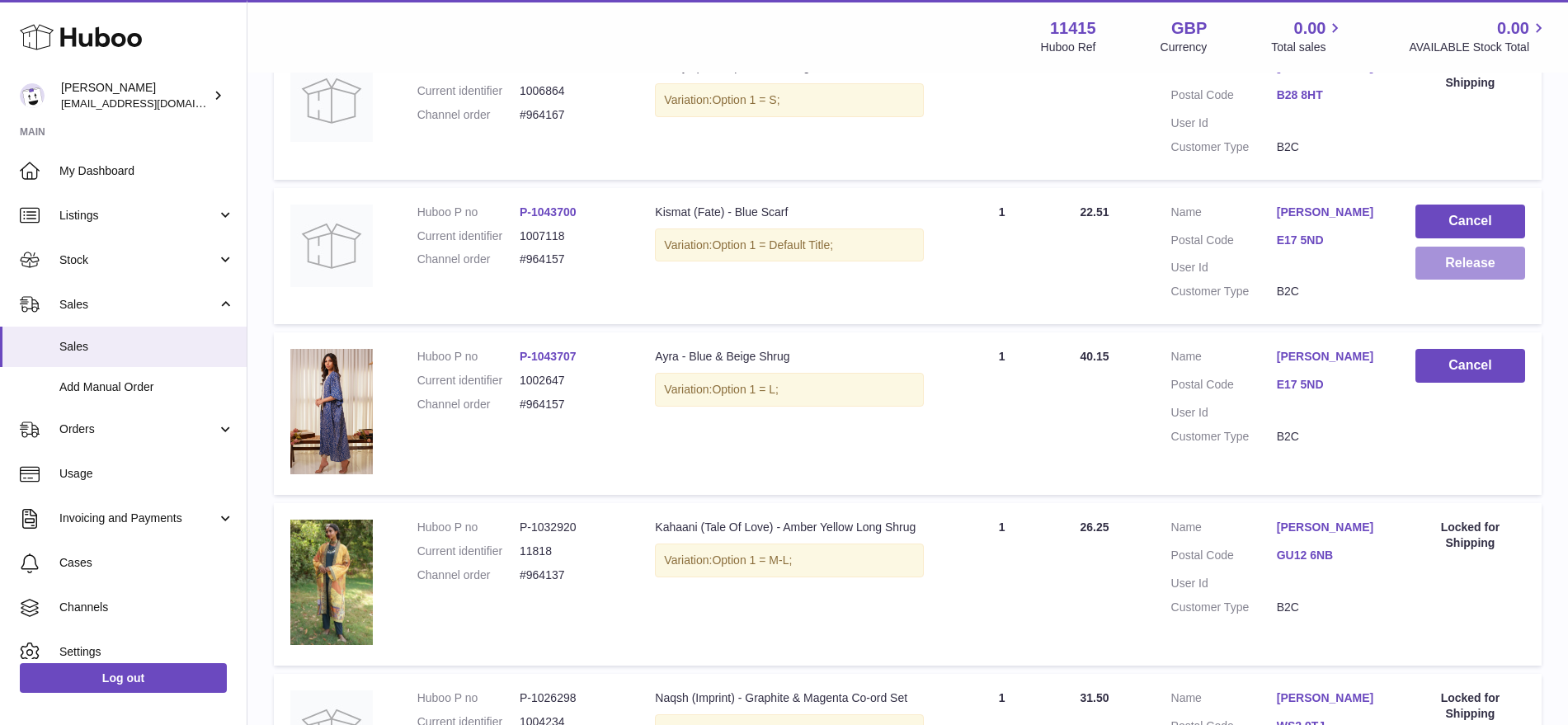
click at [1433, 266] on button "Release" at bounding box center [1471, 263] width 110 height 34
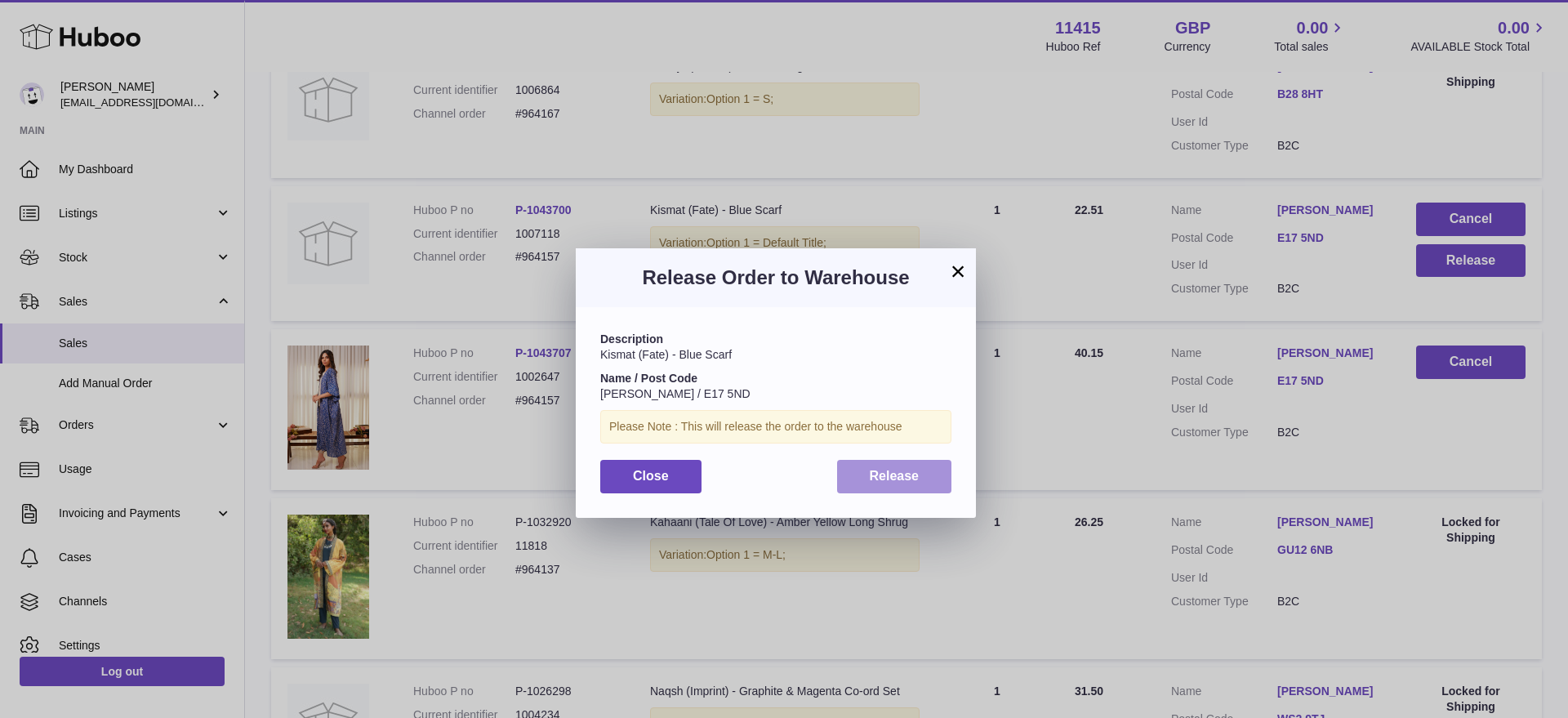
click at [891, 475] on span "Release" at bounding box center [895, 475] width 50 height 14
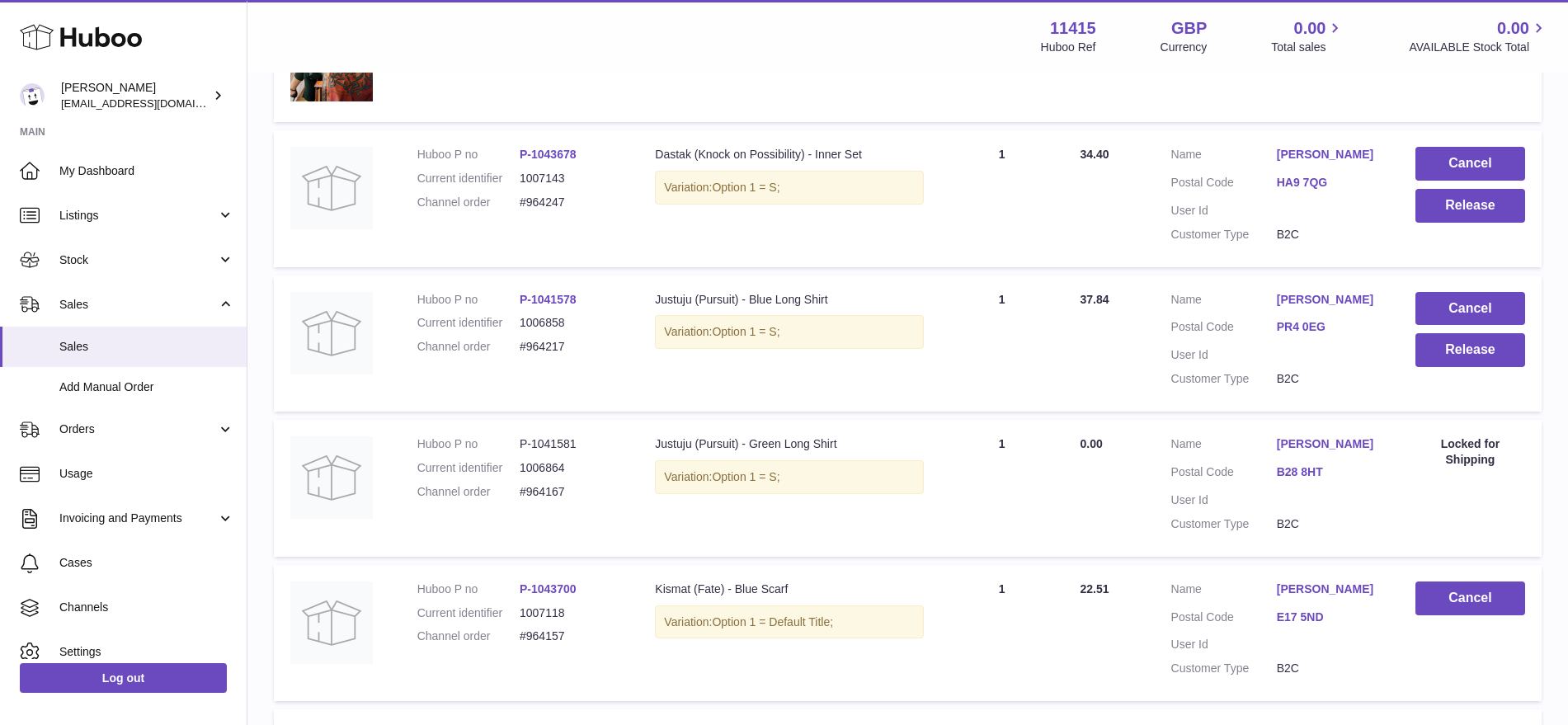
scroll to position [1340, 0]
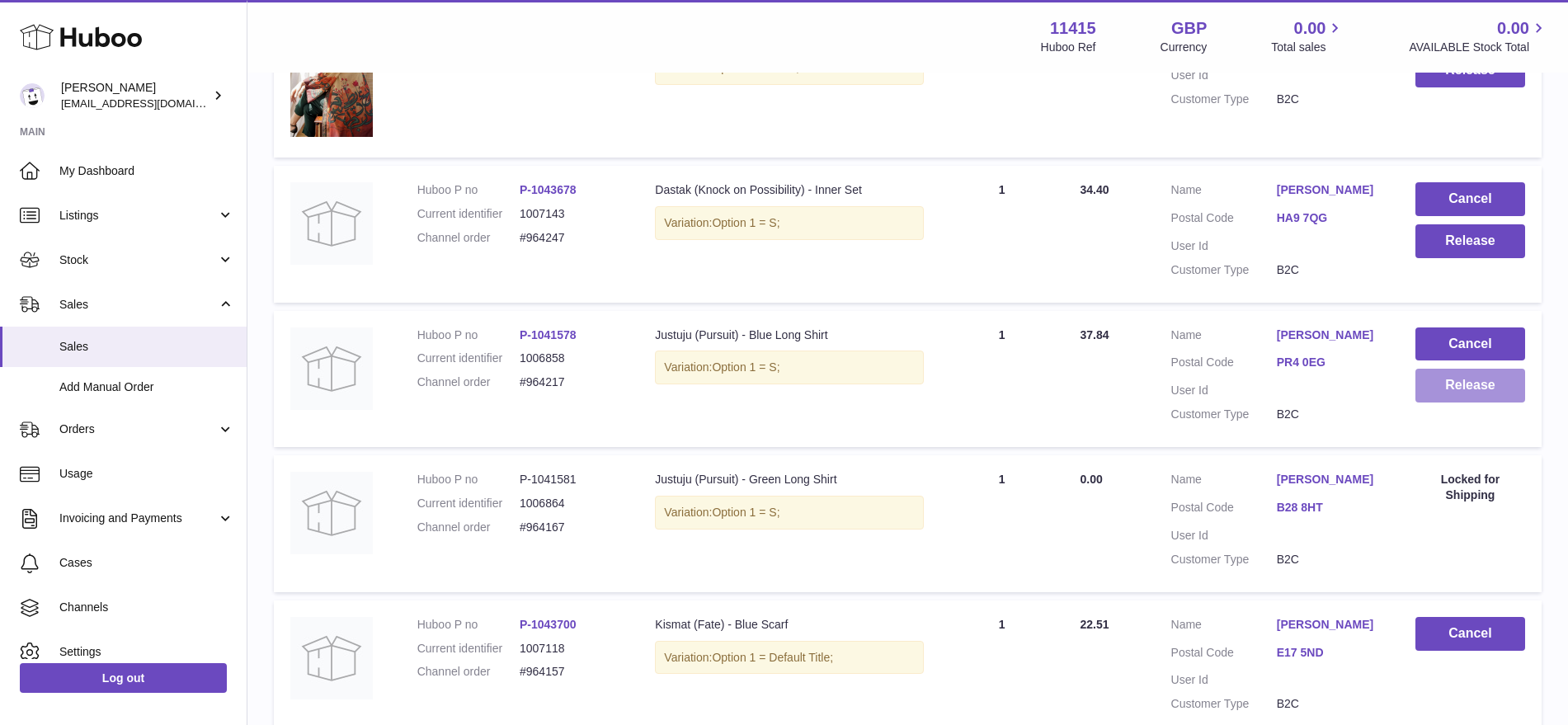
click at [1445, 384] on button "Release" at bounding box center [1471, 385] width 110 height 34
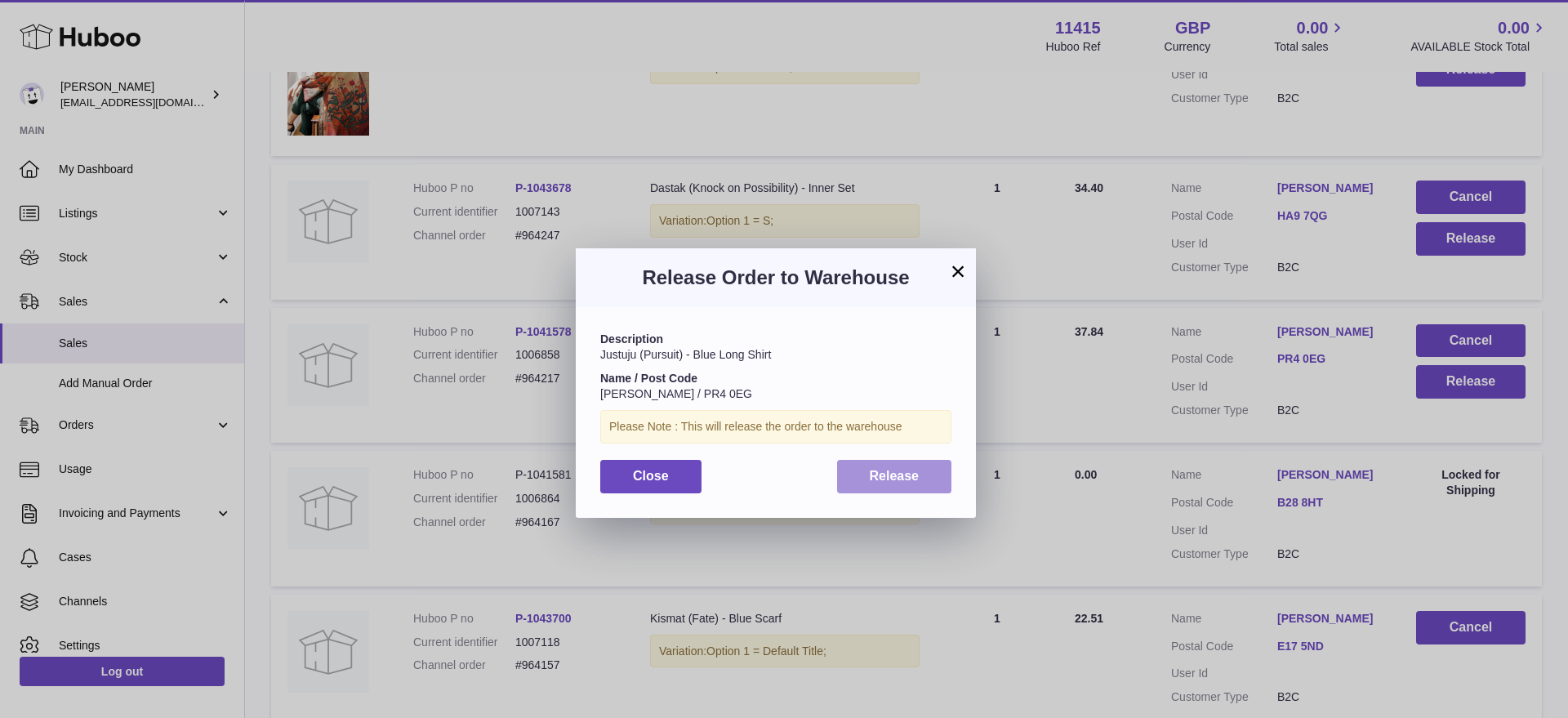
click at [920, 462] on button "Release" at bounding box center [895, 476] width 115 height 34
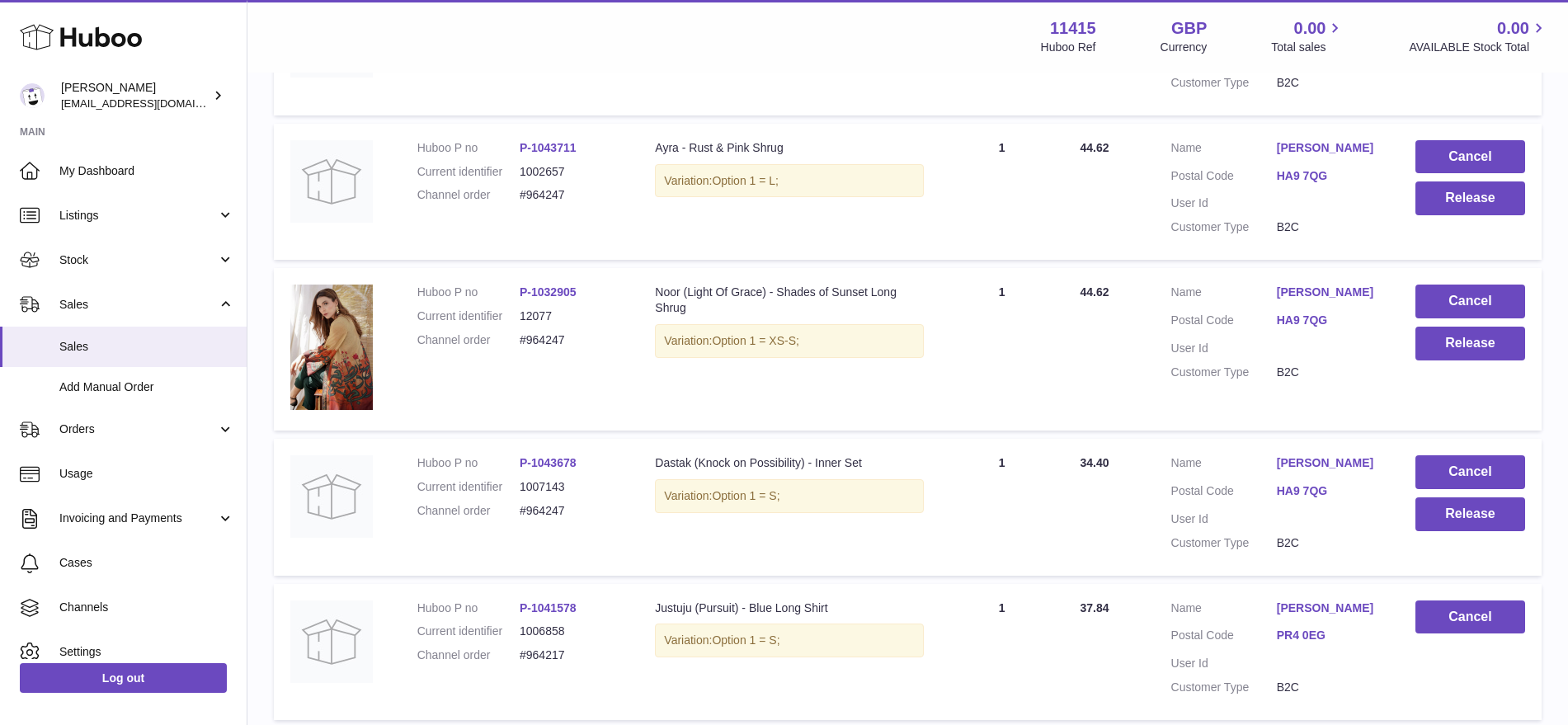
scroll to position [1031, 0]
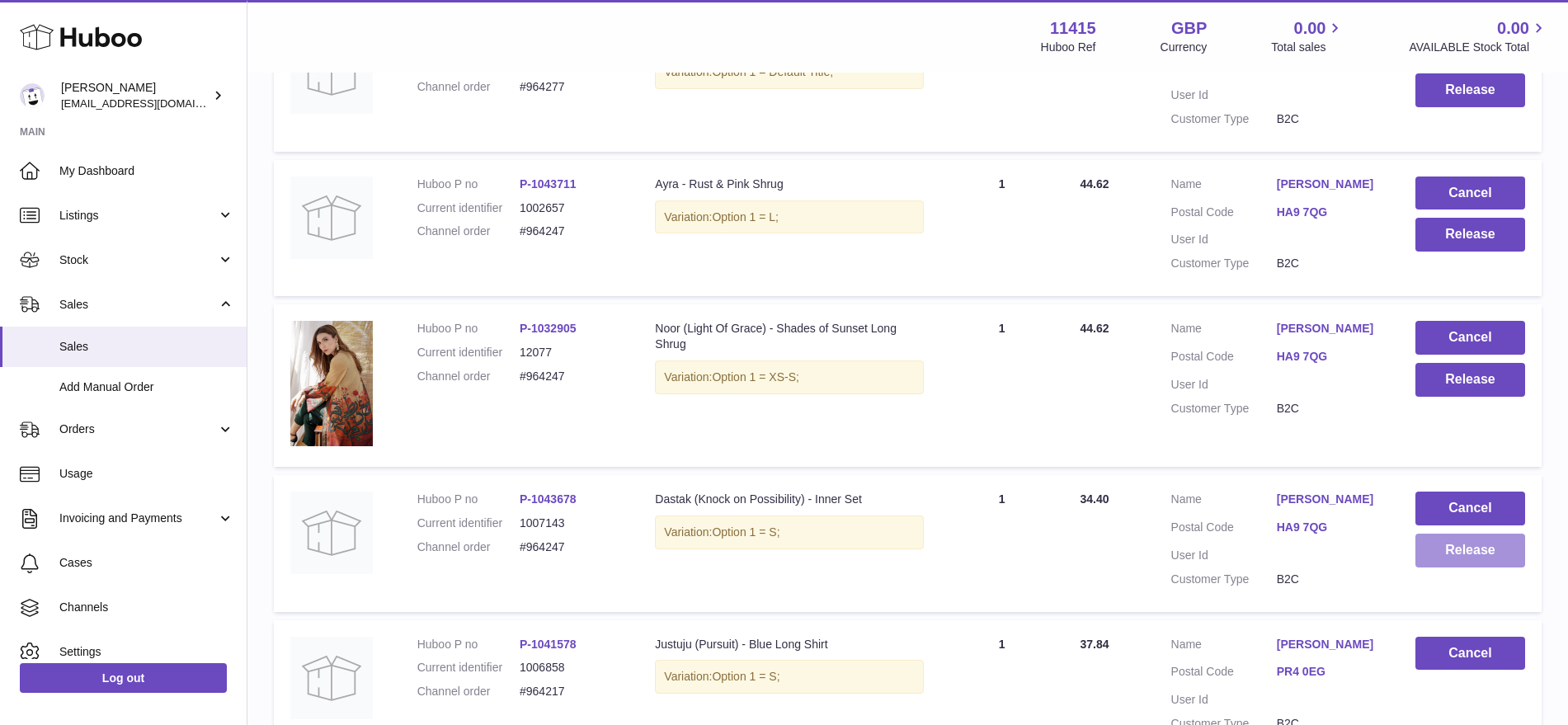
click at [1461, 549] on button "Release" at bounding box center [1471, 550] width 110 height 34
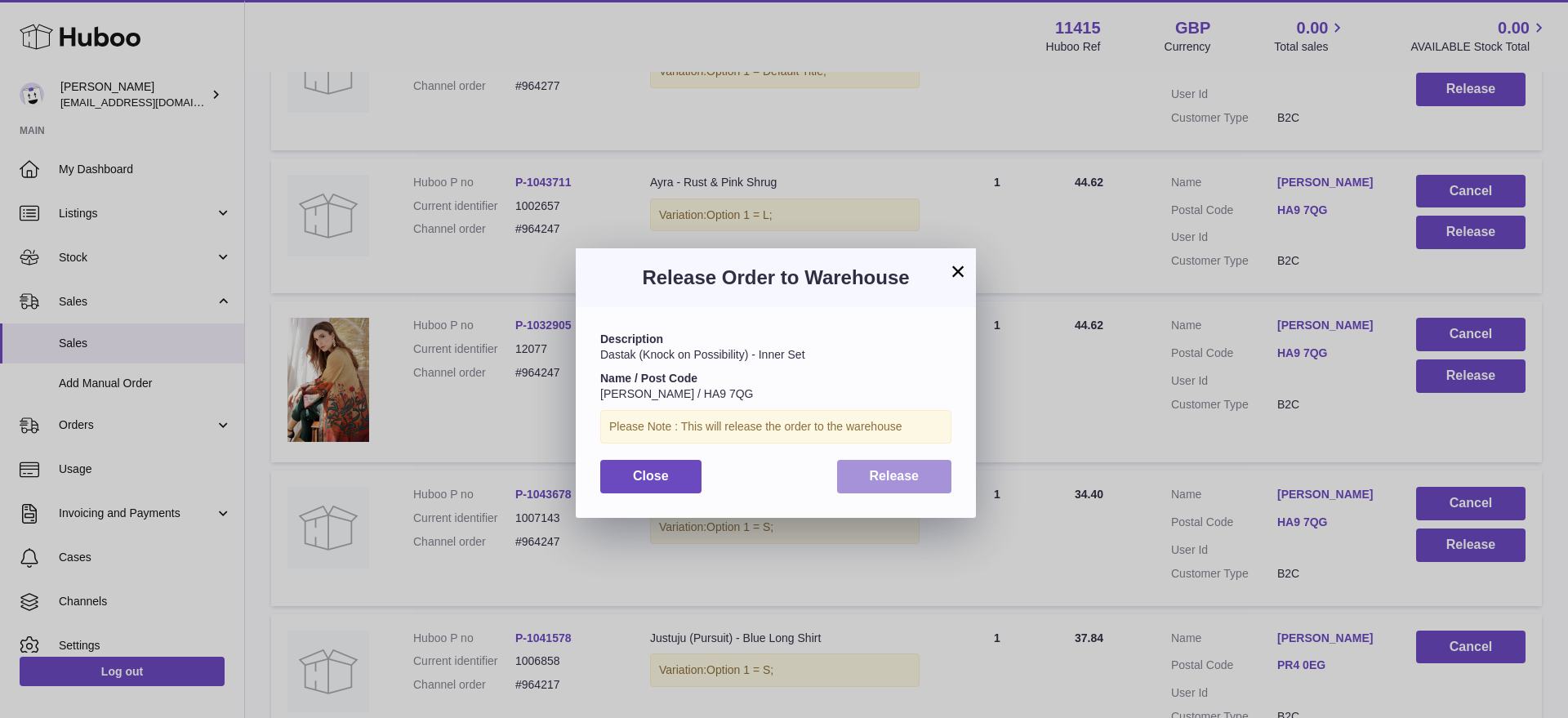
click at [877, 478] on span "Release" at bounding box center [895, 475] width 50 height 14
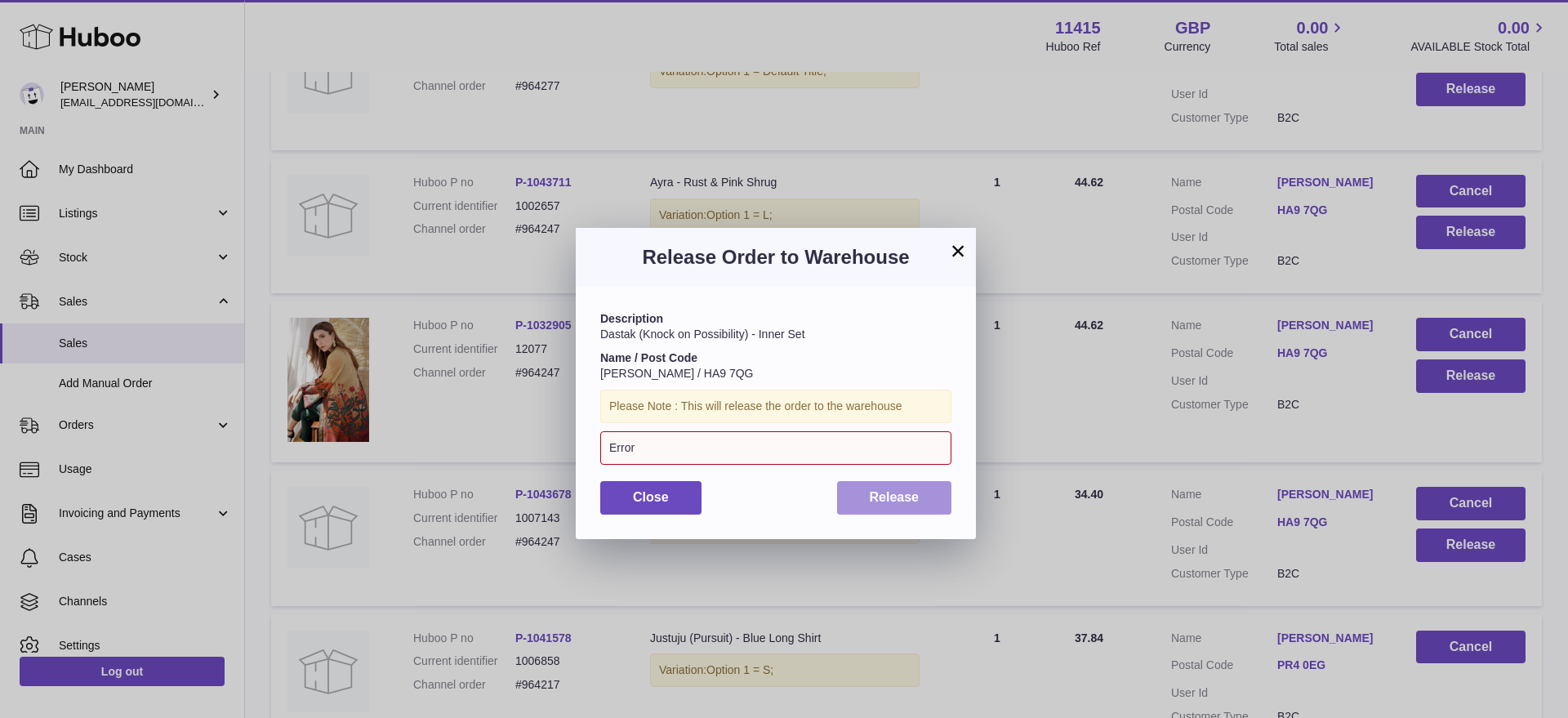
click at [896, 500] on span "Release" at bounding box center [895, 497] width 50 height 14
click at [951, 252] on button "×" at bounding box center [958, 251] width 20 height 20
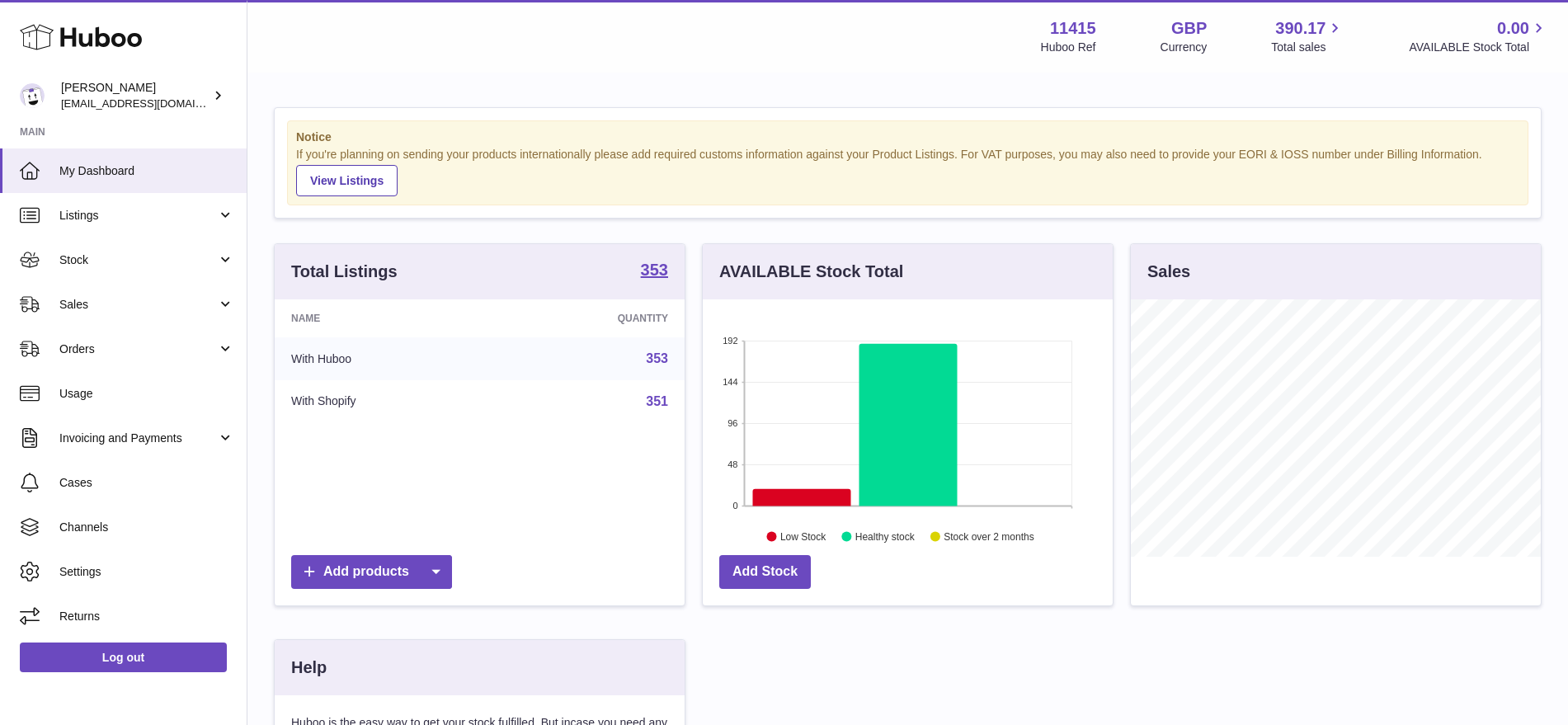
scroll to position [257, 410]
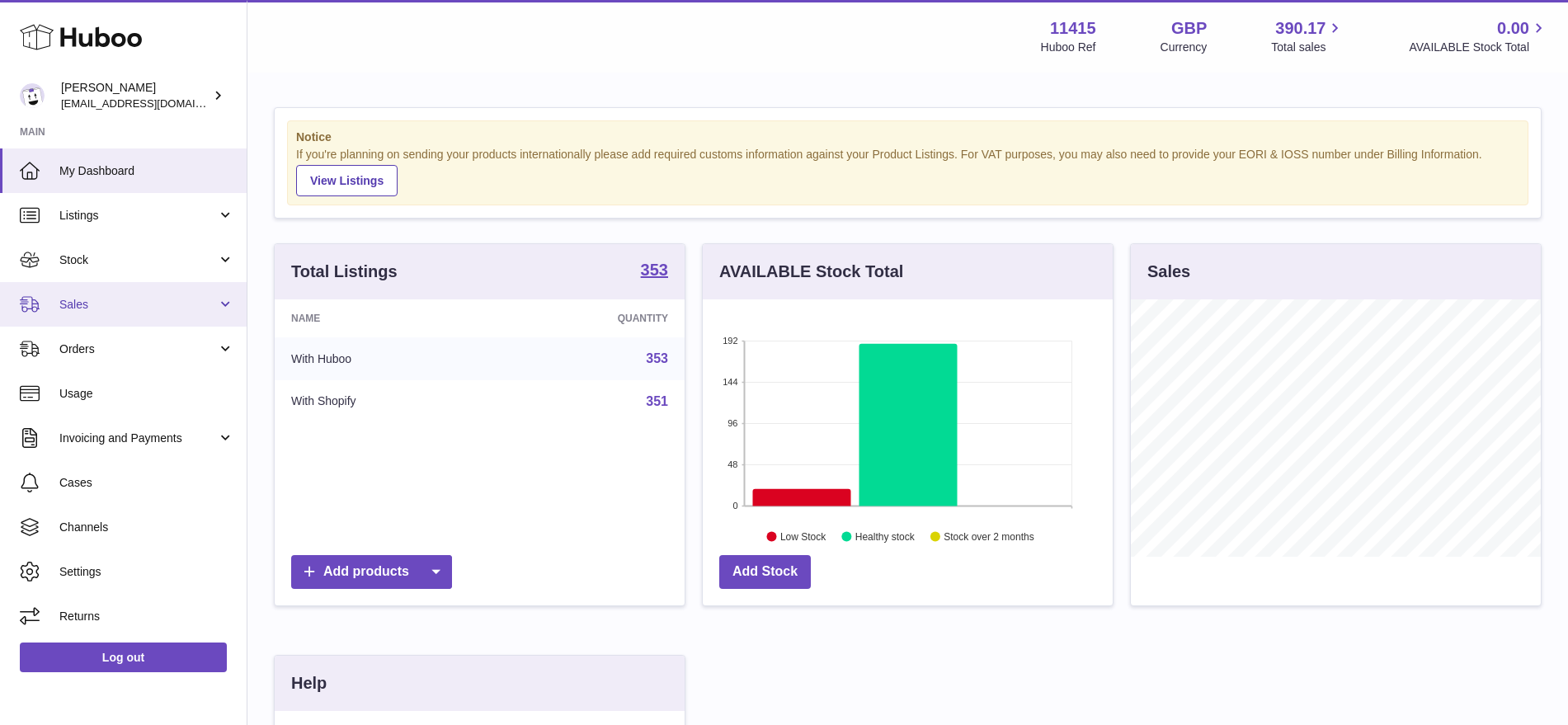
click at [183, 298] on span "Sales" at bounding box center [138, 304] width 157 height 16
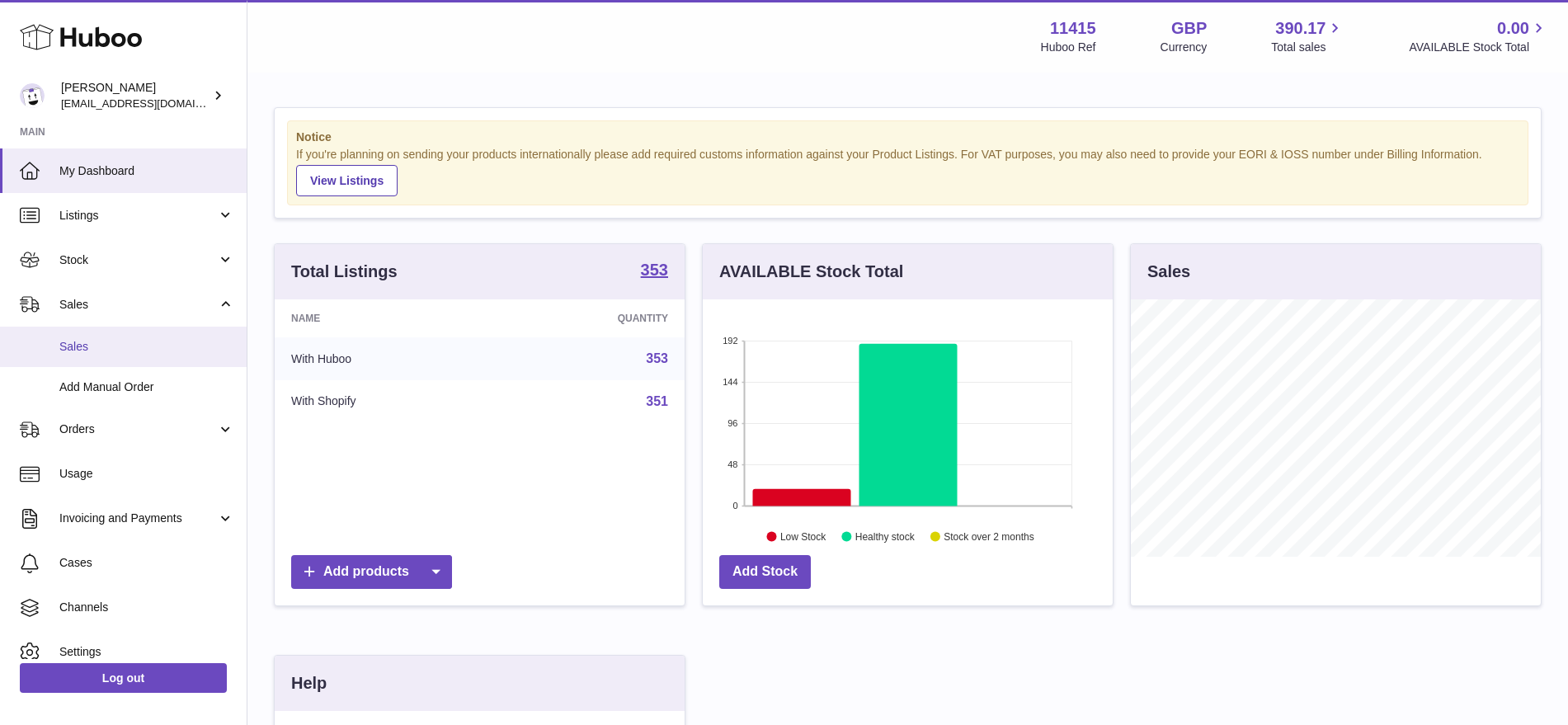
click at [106, 343] on span "Sales" at bounding box center [146, 346] width 175 height 16
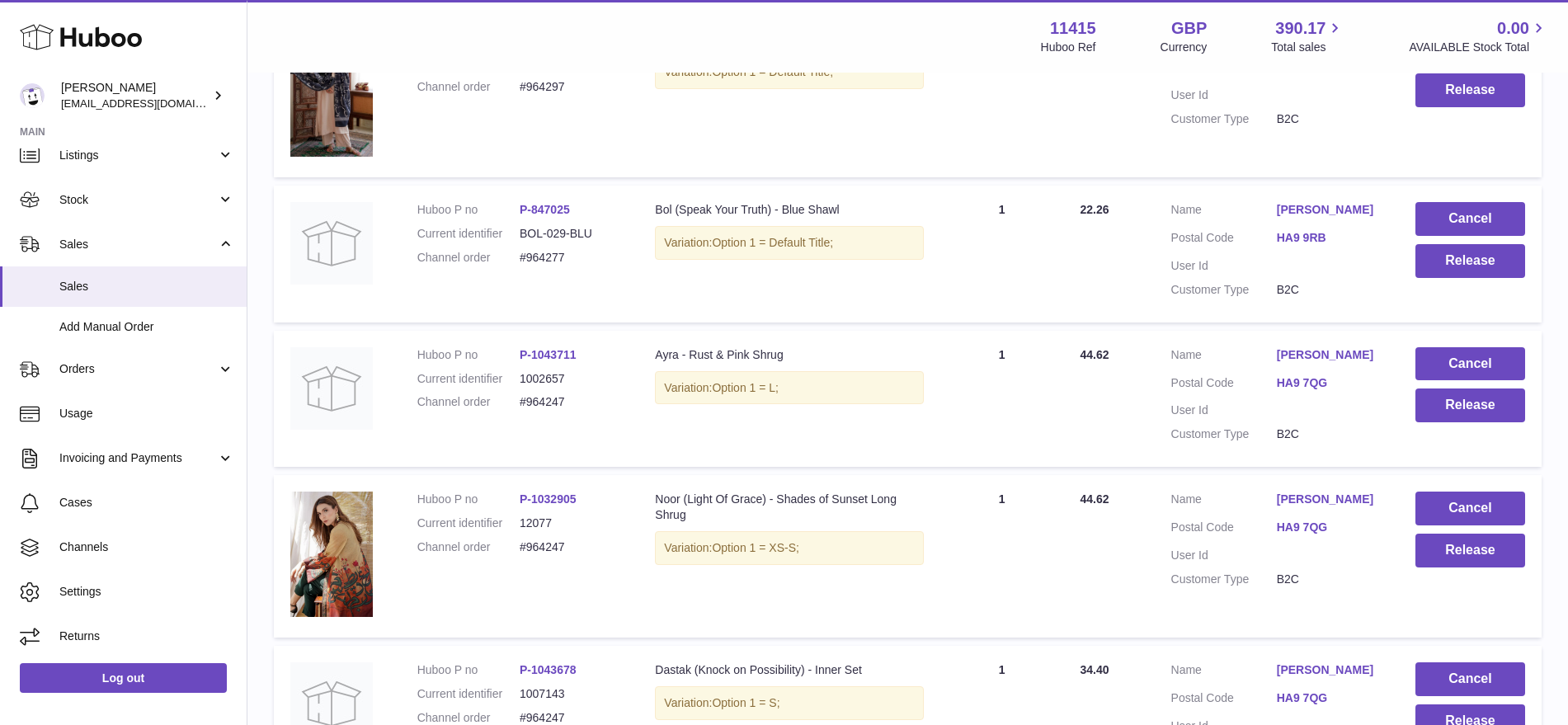
scroll to position [1032, 0]
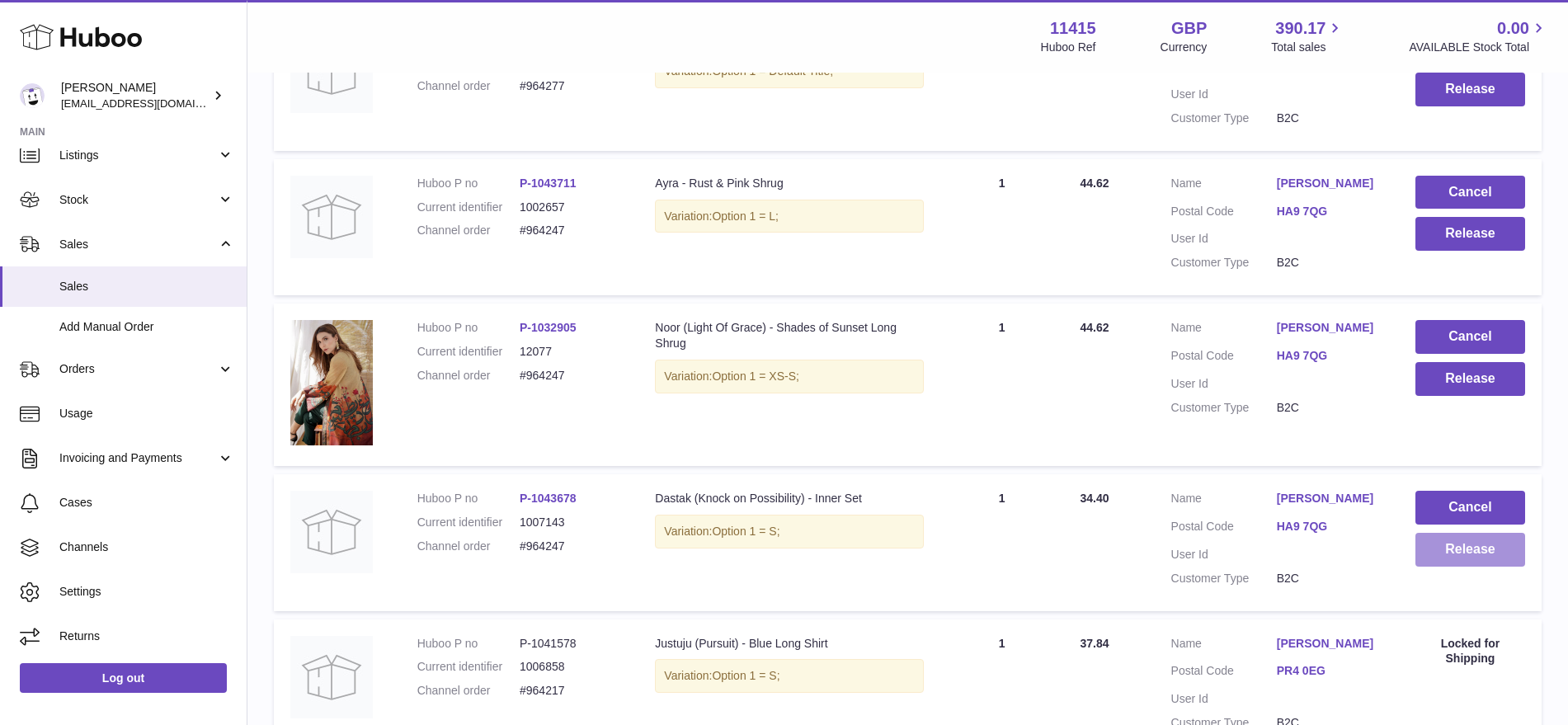
click at [1447, 558] on button "Release" at bounding box center [1471, 549] width 110 height 34
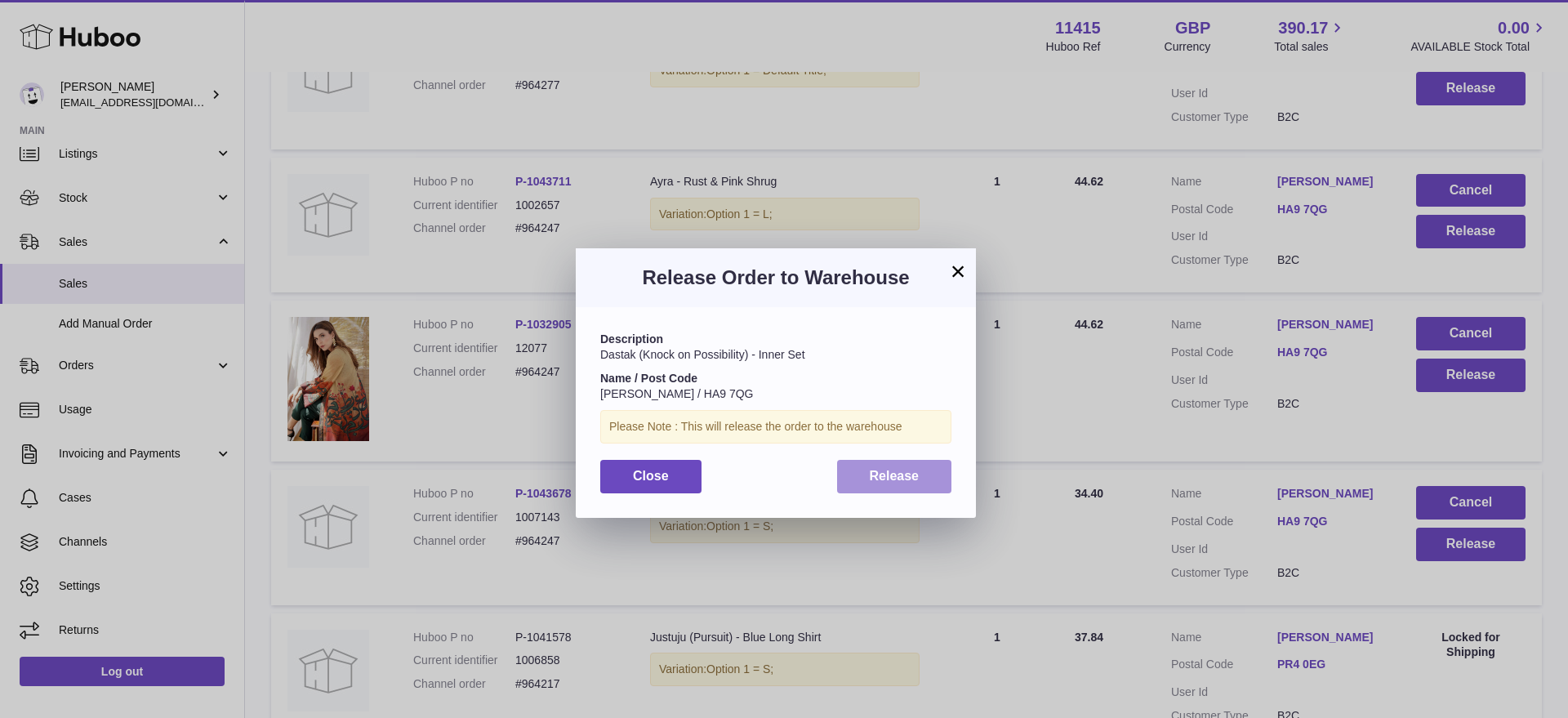
click at [924, 482] on button "Release" at bounding box center [895, 476] width 115 height 34
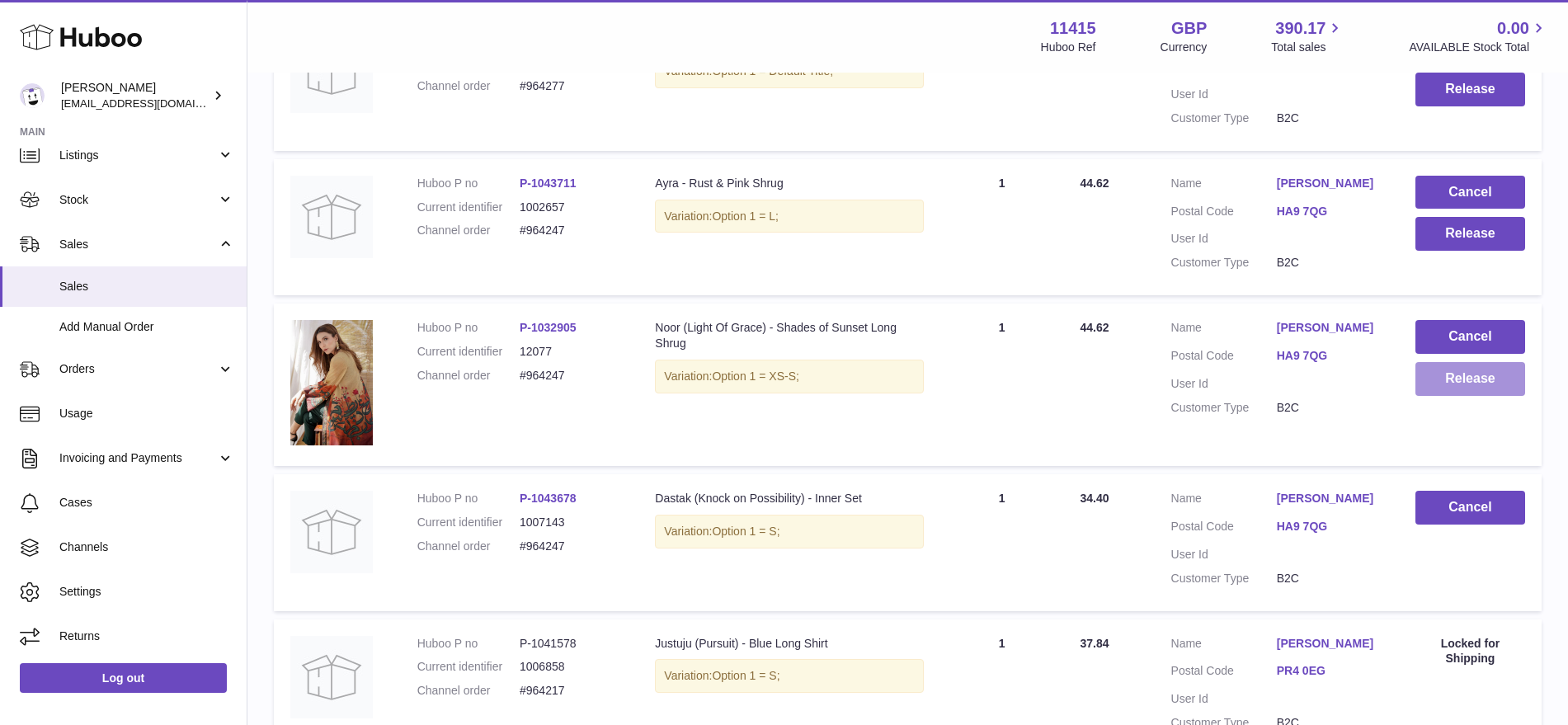
click at [1453, 393] on button "Release" at bounding box center [1471, 379] width 110 height 34
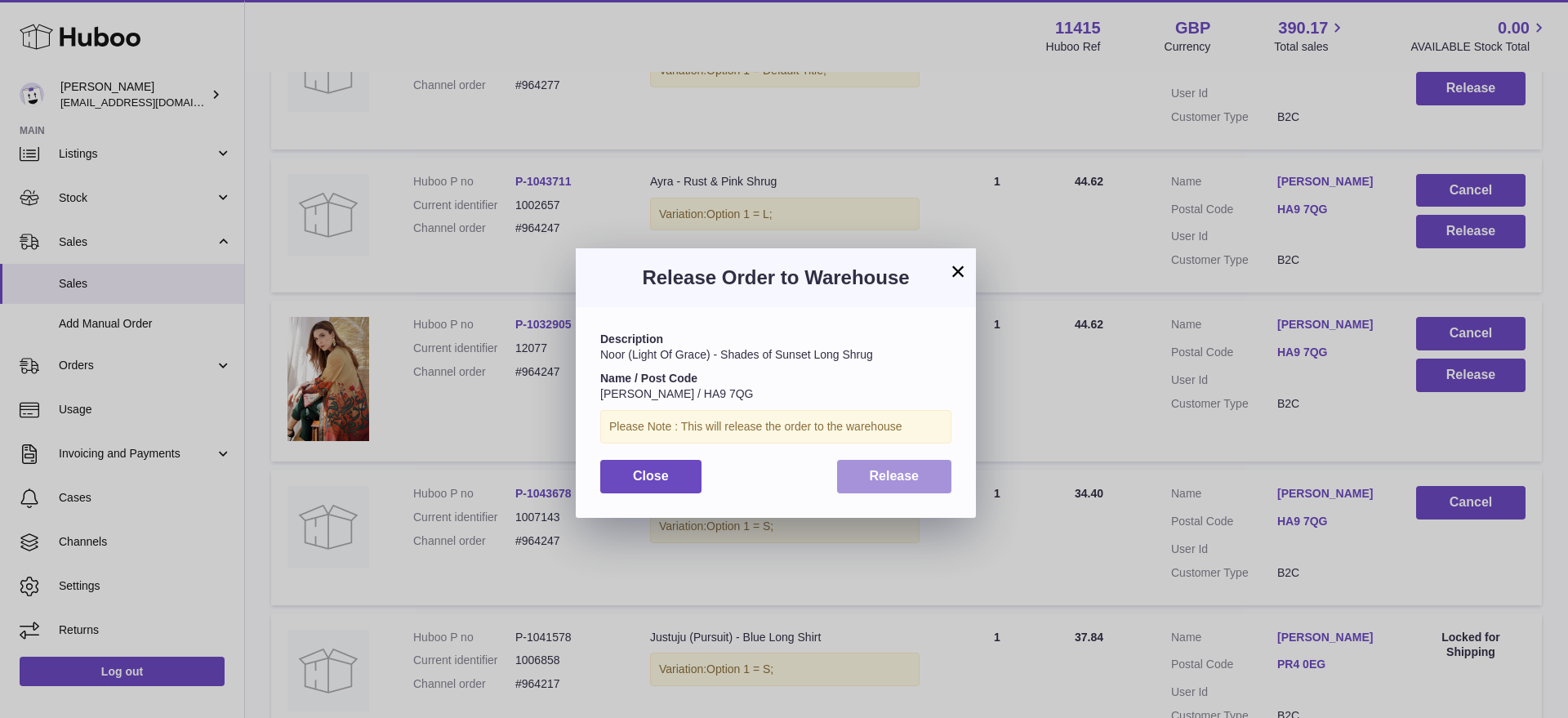
click at [911, 468] on button "Release" at bounding box center [895, 476] width 115 height 34
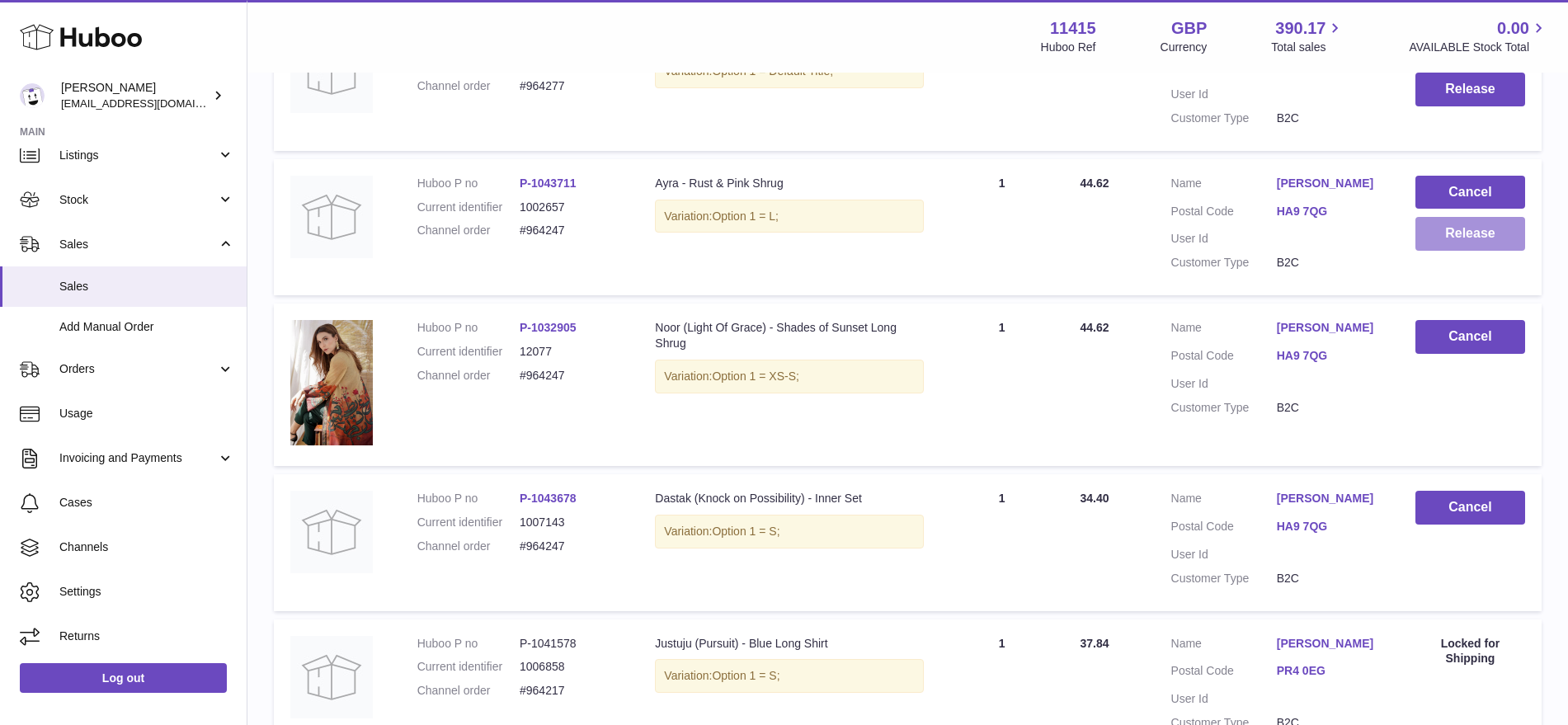
click at [1441, 234] on button "Release" at bounding box center [1471, 233] width 110 height 34
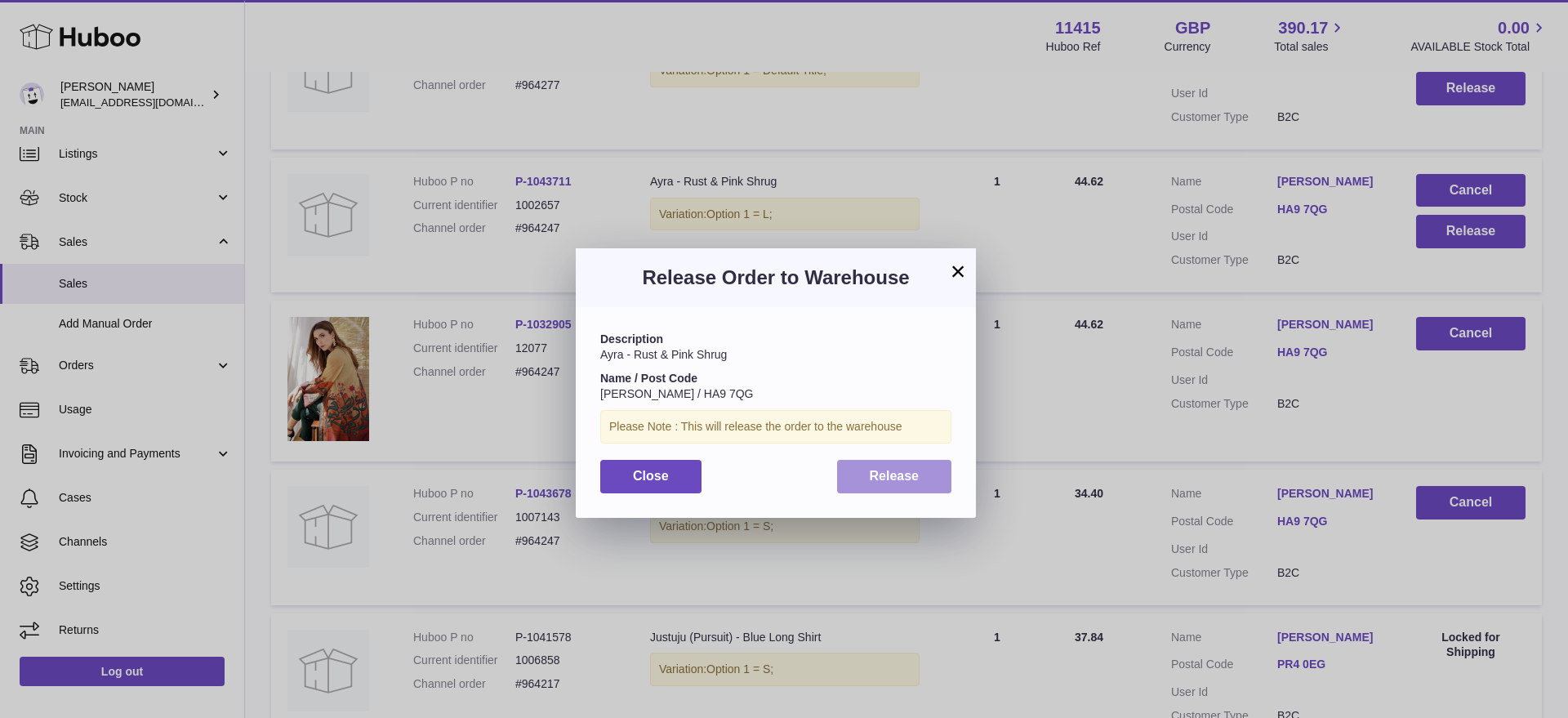
click at [879, 470] on span "Release" at bounding box center [895, 475] width 50 height 14
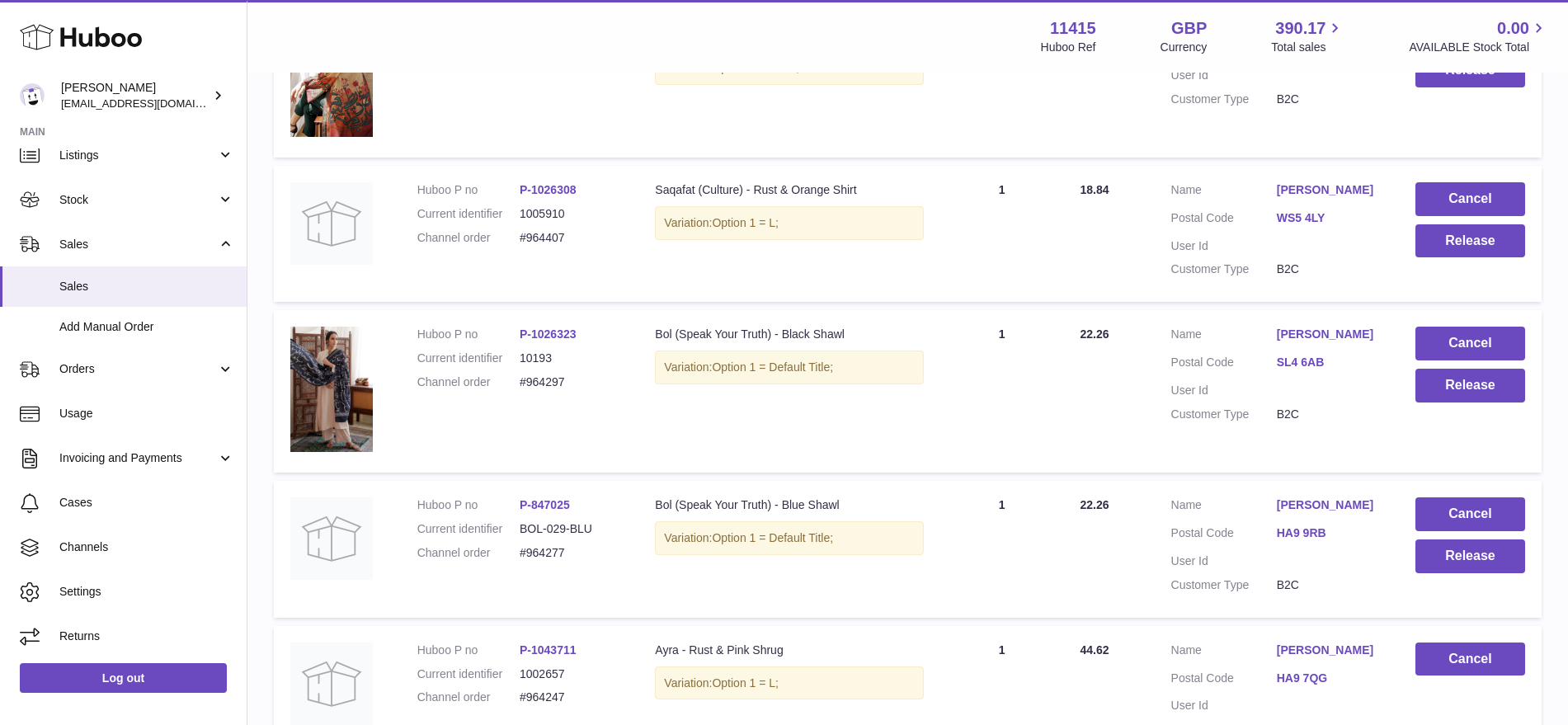
scroll to position [515, 0]
